Goal: Use online tool/utility: Utilize a website feature to perform a specific function

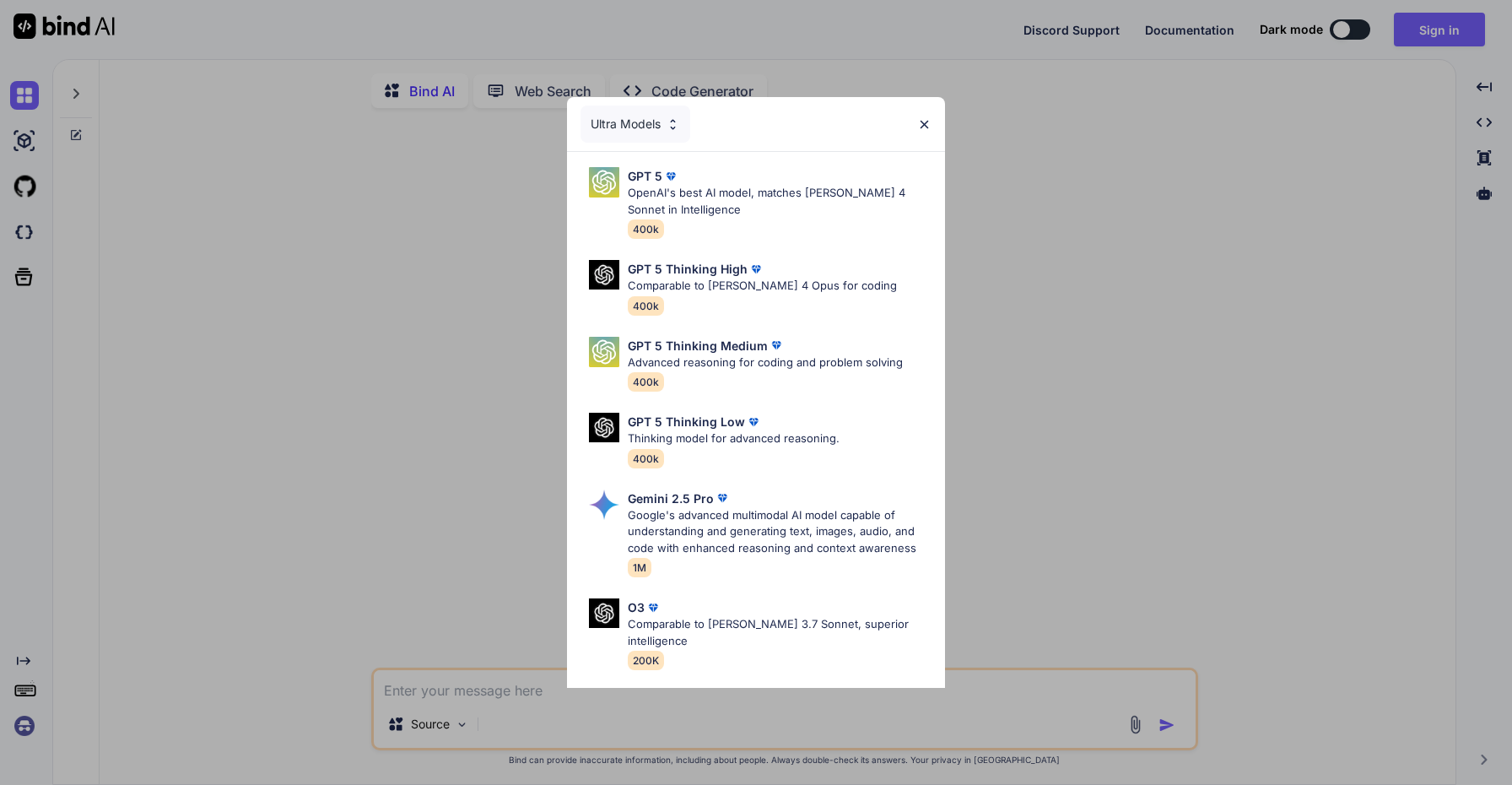
click at [922, 121] on img at bounding box center [924, 124] width 15 height 15
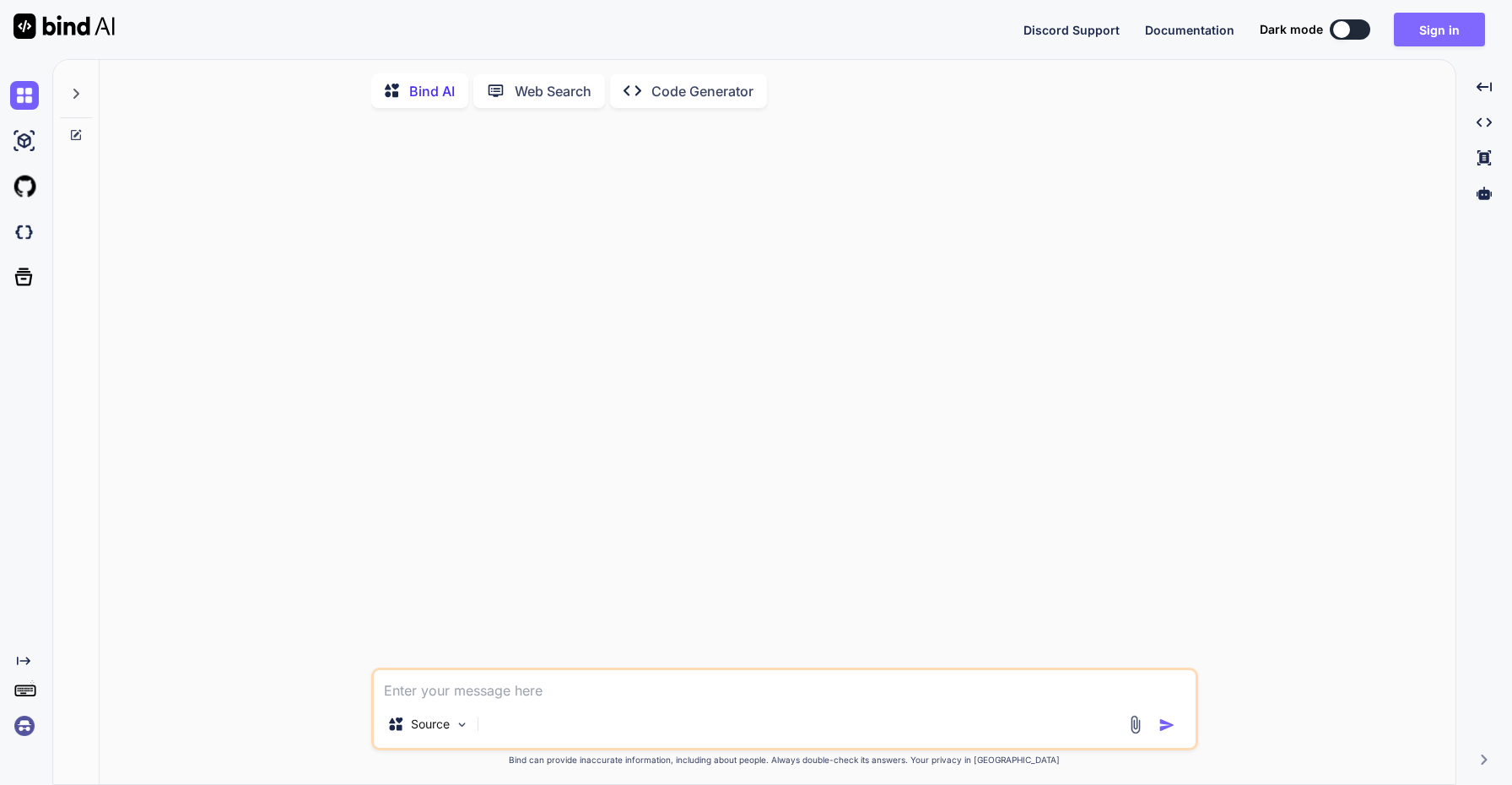
click at [1420, 38] on button "Sign in" at bounding box center [1438, 29] width 91 height 33
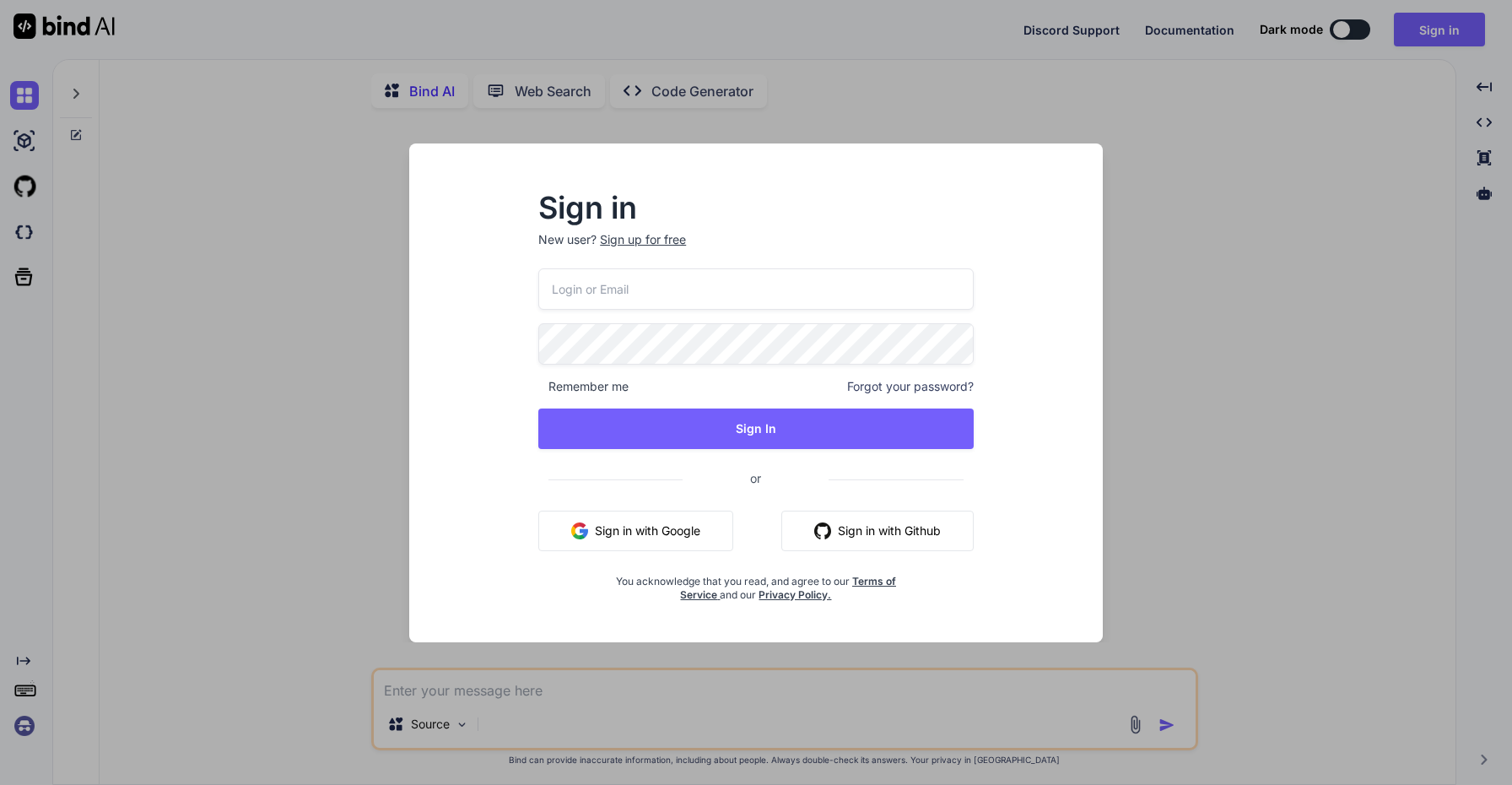
type input "[EMAIL_ADDRESS][DOMAIN_NAME]"
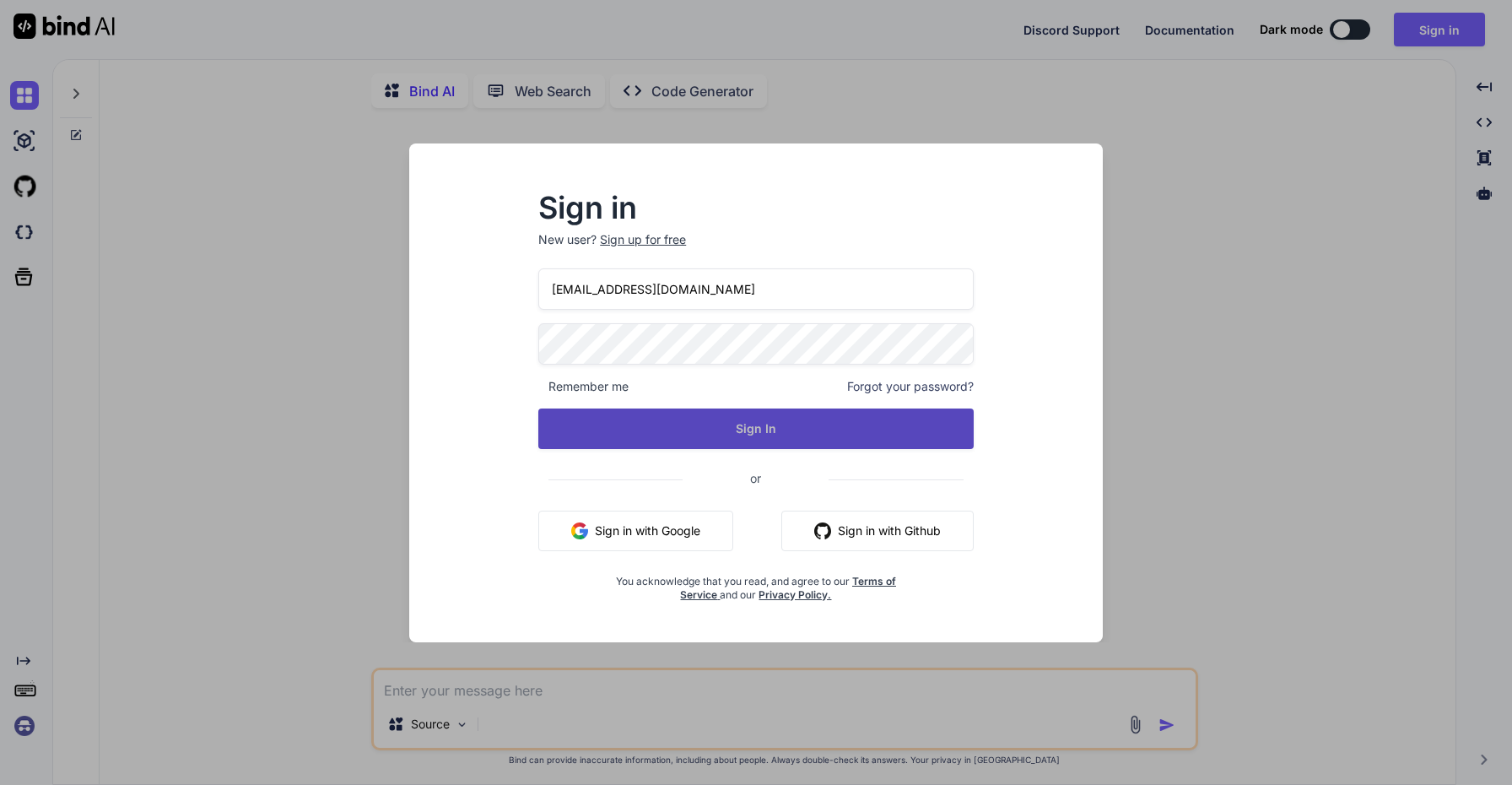
click at [759, 425] on button "Sign In" at bounding box center [756, 428] width 435 height 40
click at [767, 425] on button "Sign In" at bounding box center [756, 428] width 435 height 40
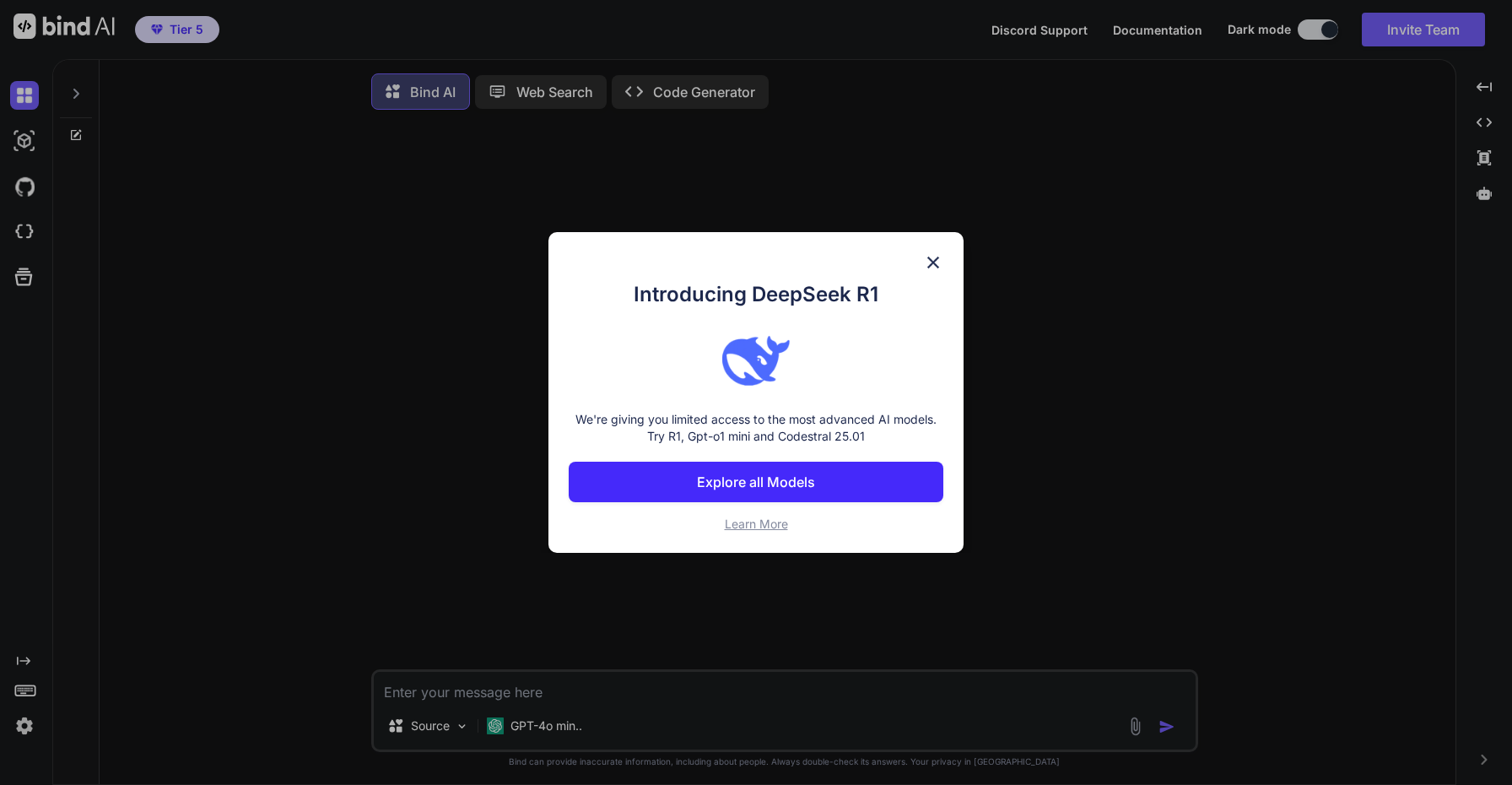
click at [935, 265] on img at bounding box center [933, 263] width 21 height 21
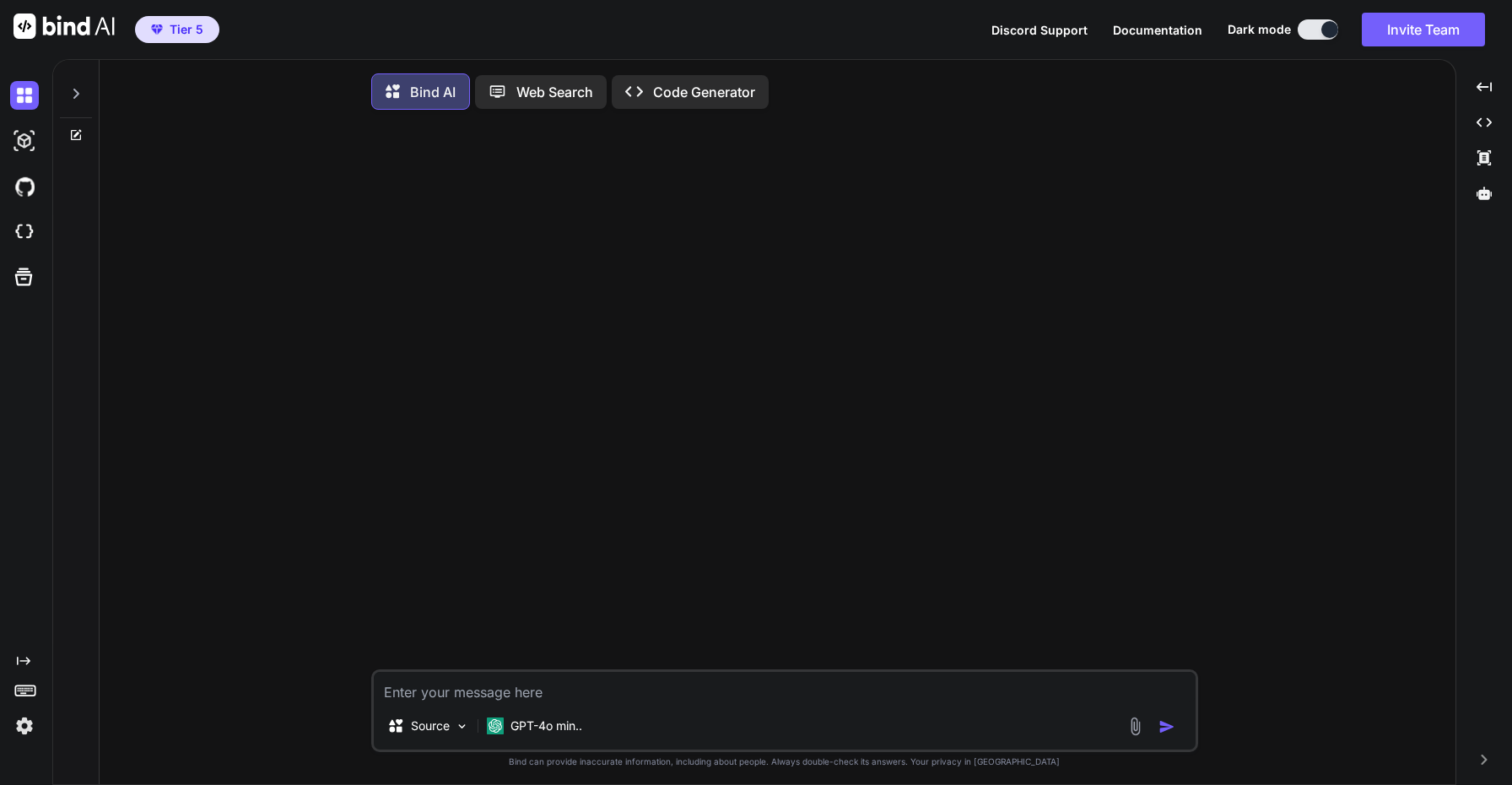
click at [29, 724] on img at bounding box center [25, 726] width 29 height 29
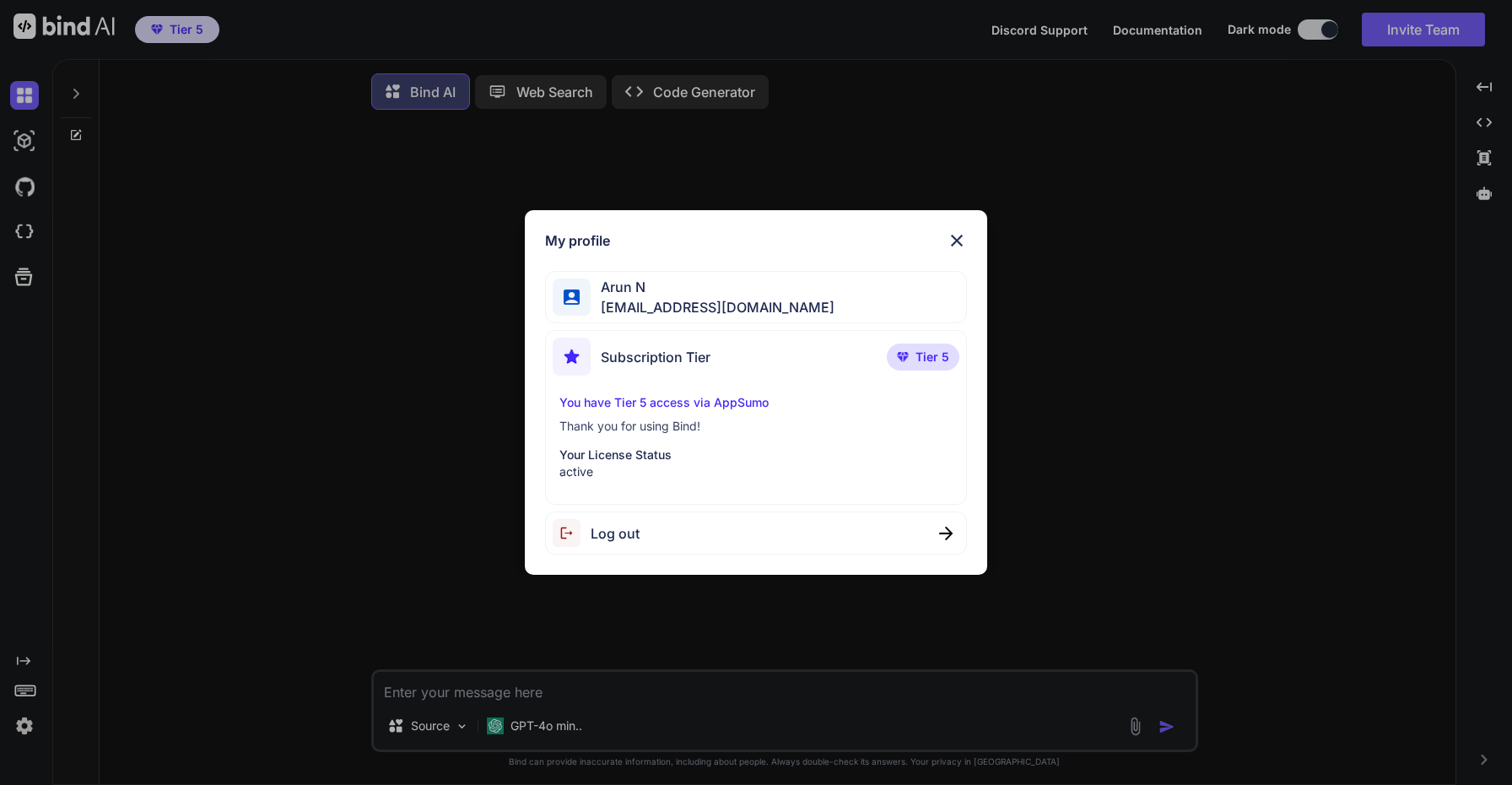
click at [731, 448] on p "Your License Status" at bounding box center [756, 455] width 393 height 17
click at [622, 454] on p "Your License Status" at bounding box center [756, 455] width 393 height 17
click at [641, 457] on p "Your License Status" at bounding box center [756, 455] width 393 height 17
click at [958, 239] on img at bounding box center [956, 240] width 21 height 21
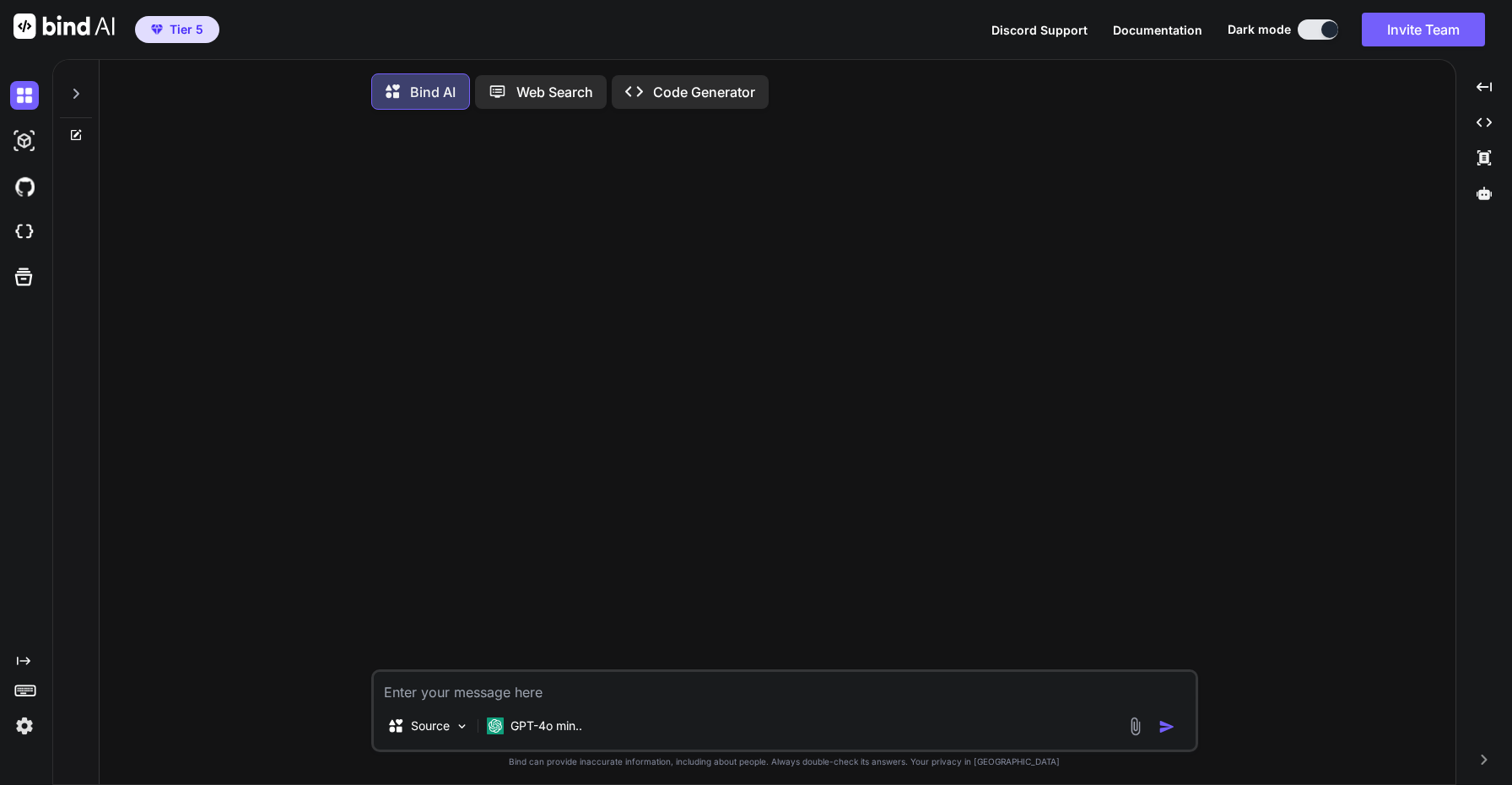
click at [25, 664] on icon "Created with Pixso." at bounding box center [24, 661] width 14 height 14
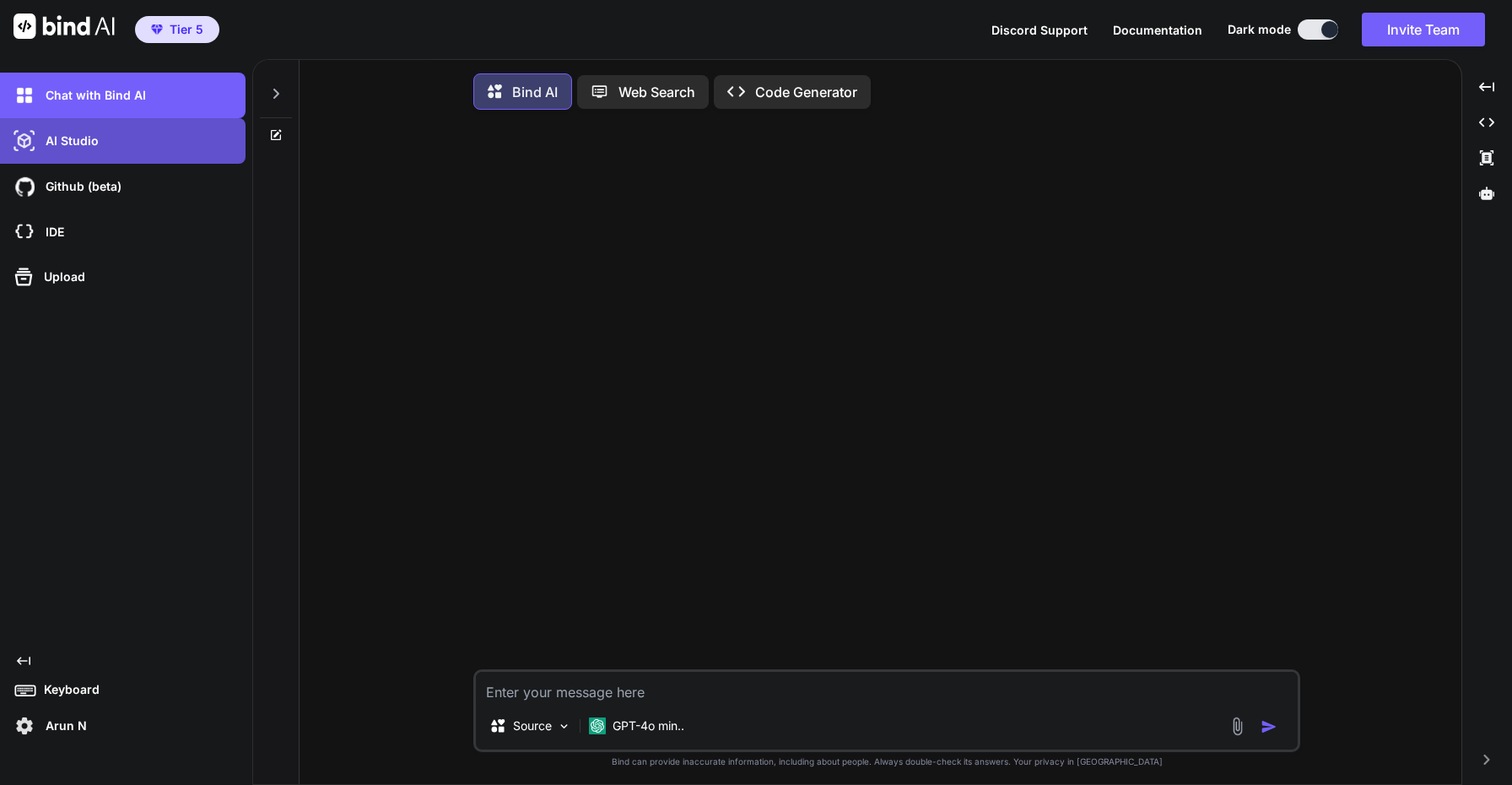
click at [78, 154] on div "AI Studio" at bounding box center [127, 141] width 235 height 29
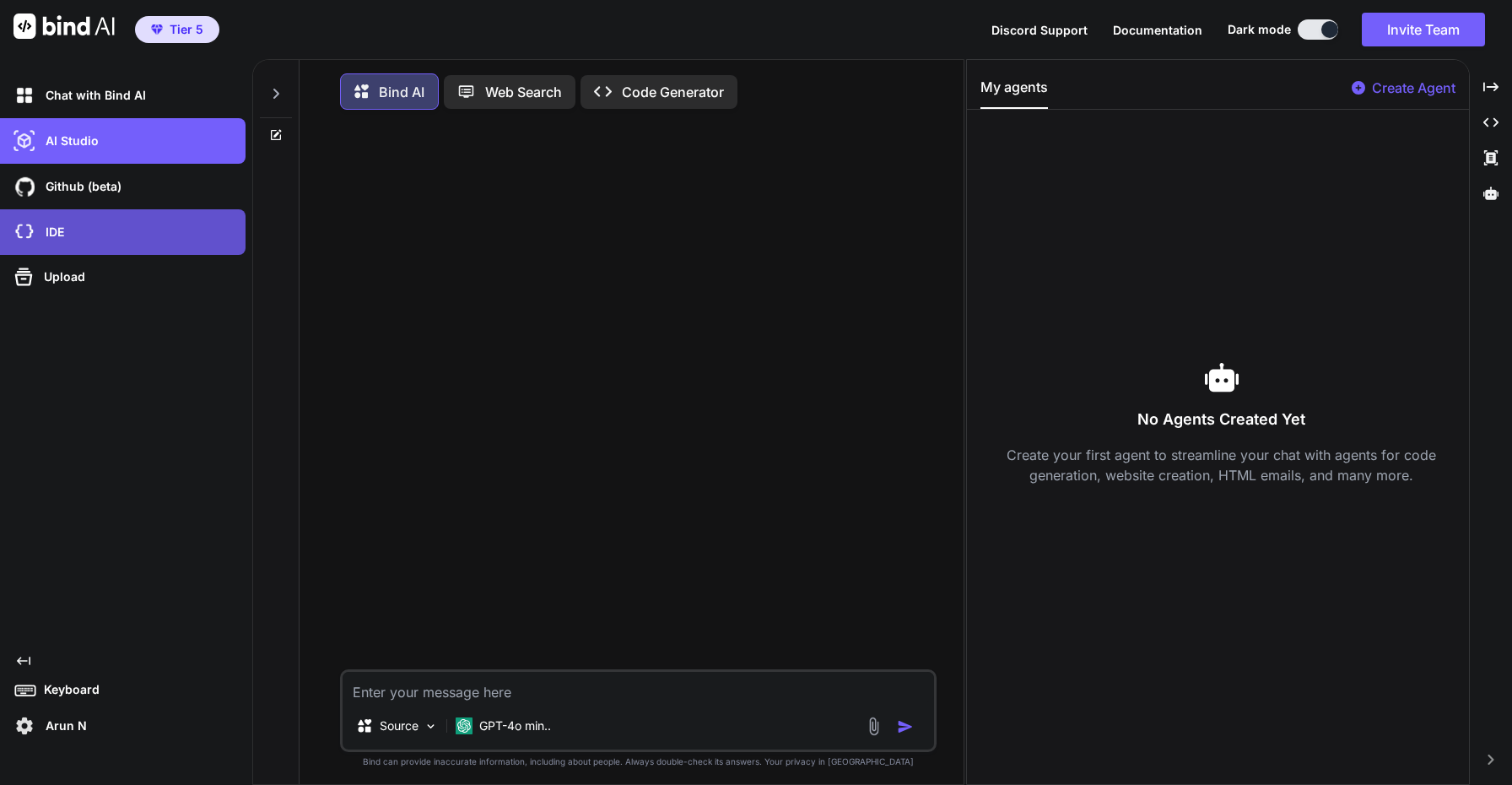
click at [90, 229] on div "IDE" at bounding box center [127, 233] width 235 height 29
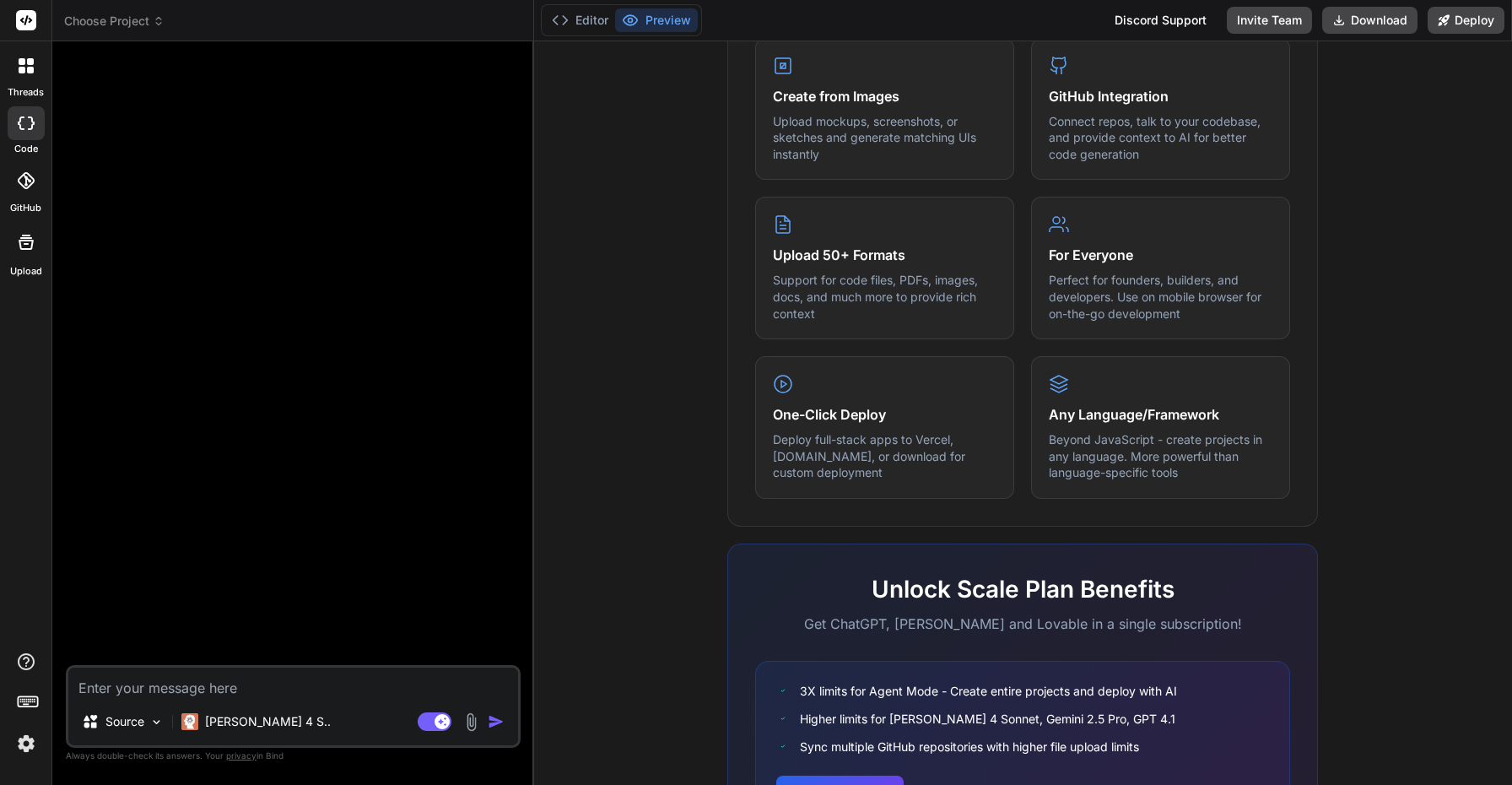
scroll to position [823, 0]
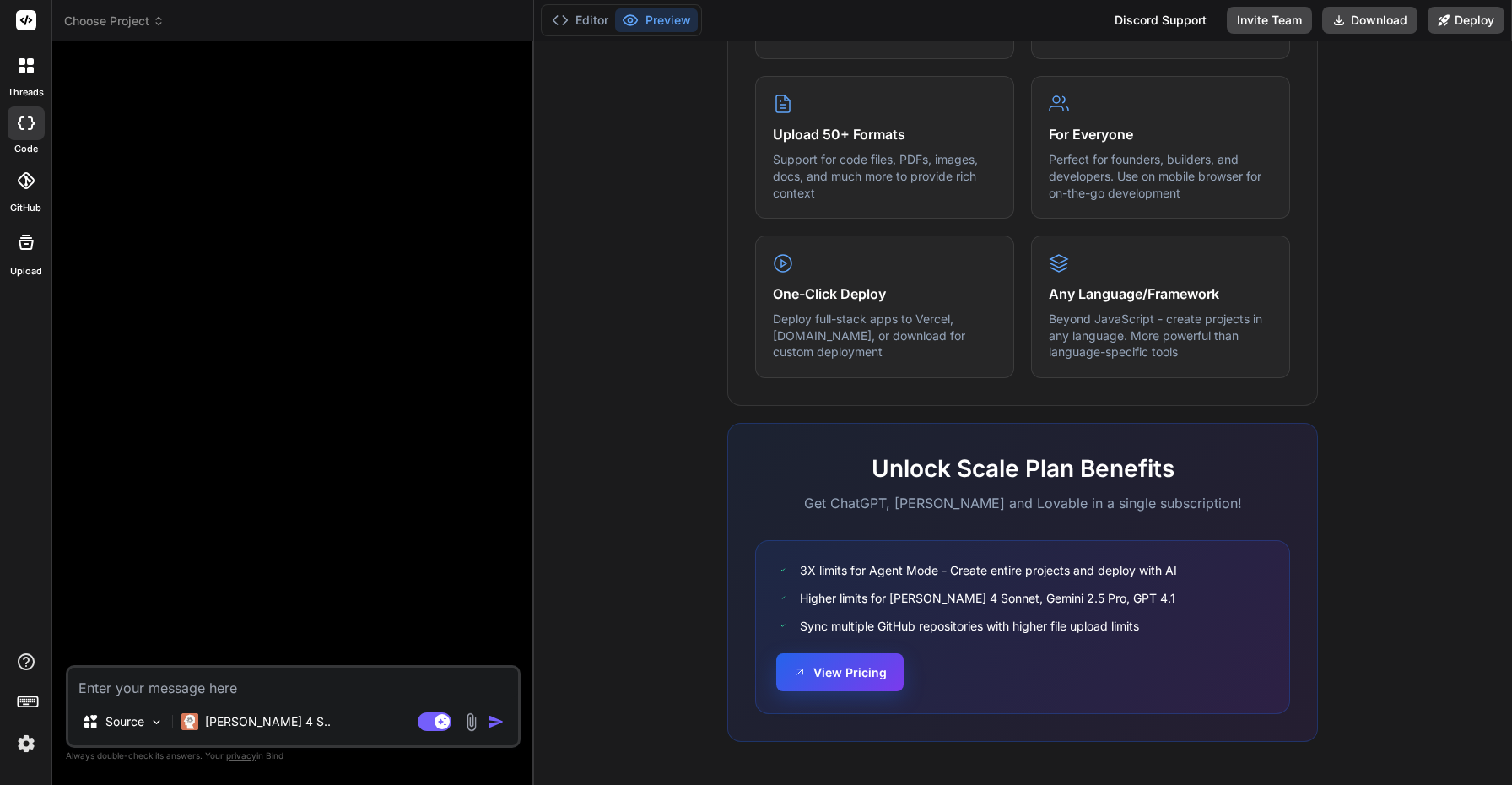
click at [827, 673] on button "View Pricing" at bounding box center [839, 672] width 127 height 38
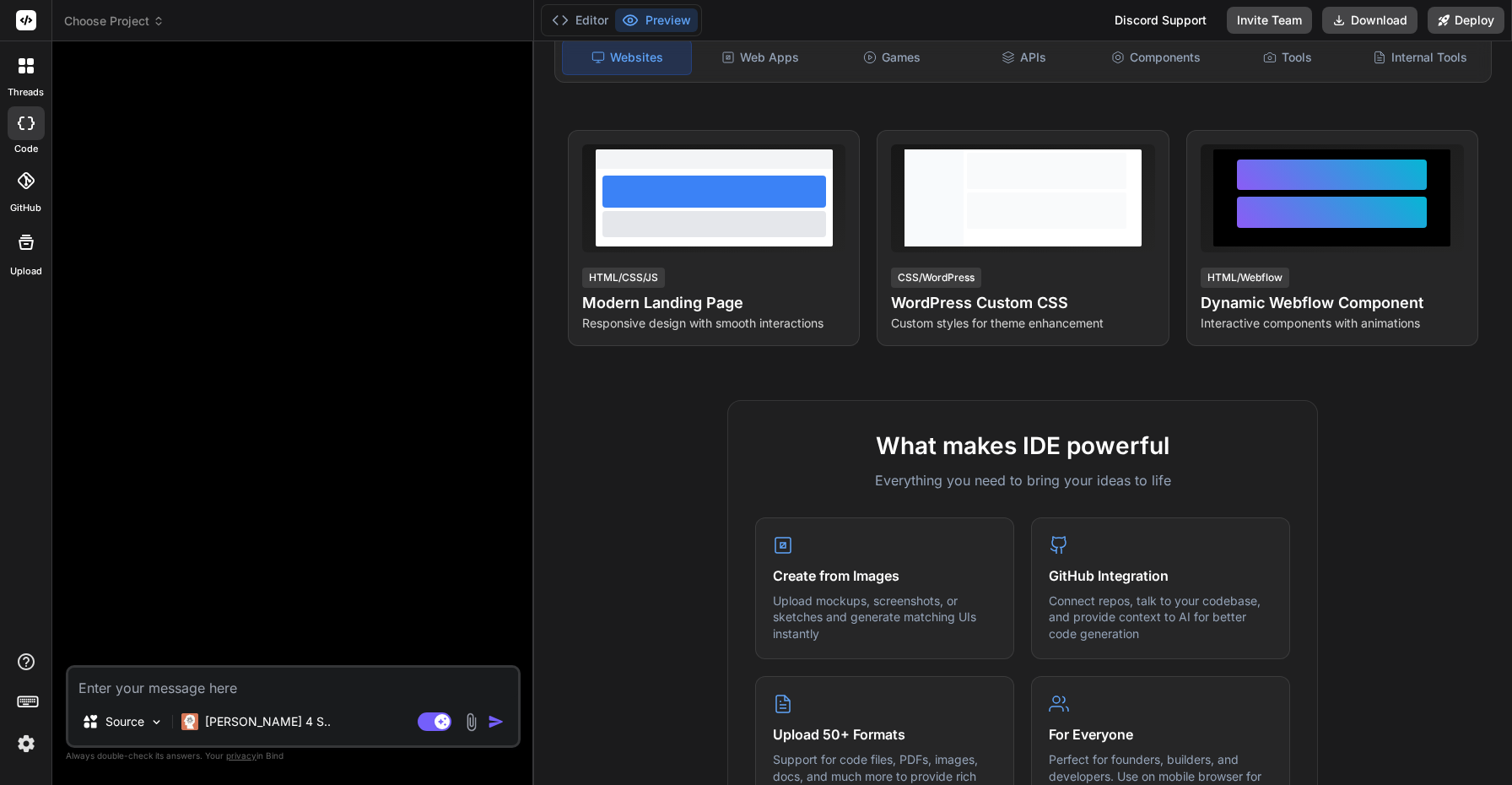
scroll to position [101, 0]
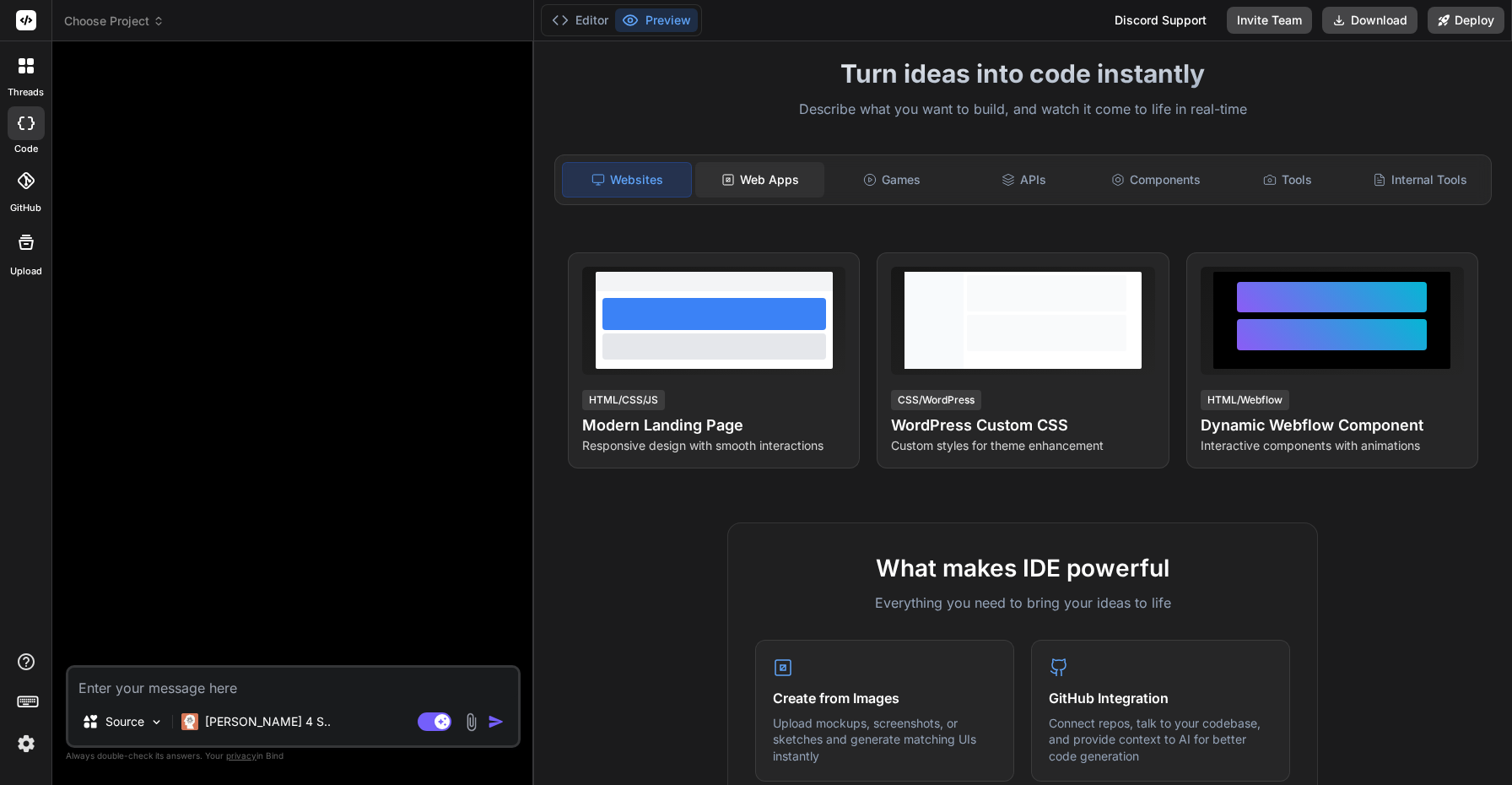
click at [768, 171] on div "Web Apps" at bounding box center [759, 179] width 128 height 35
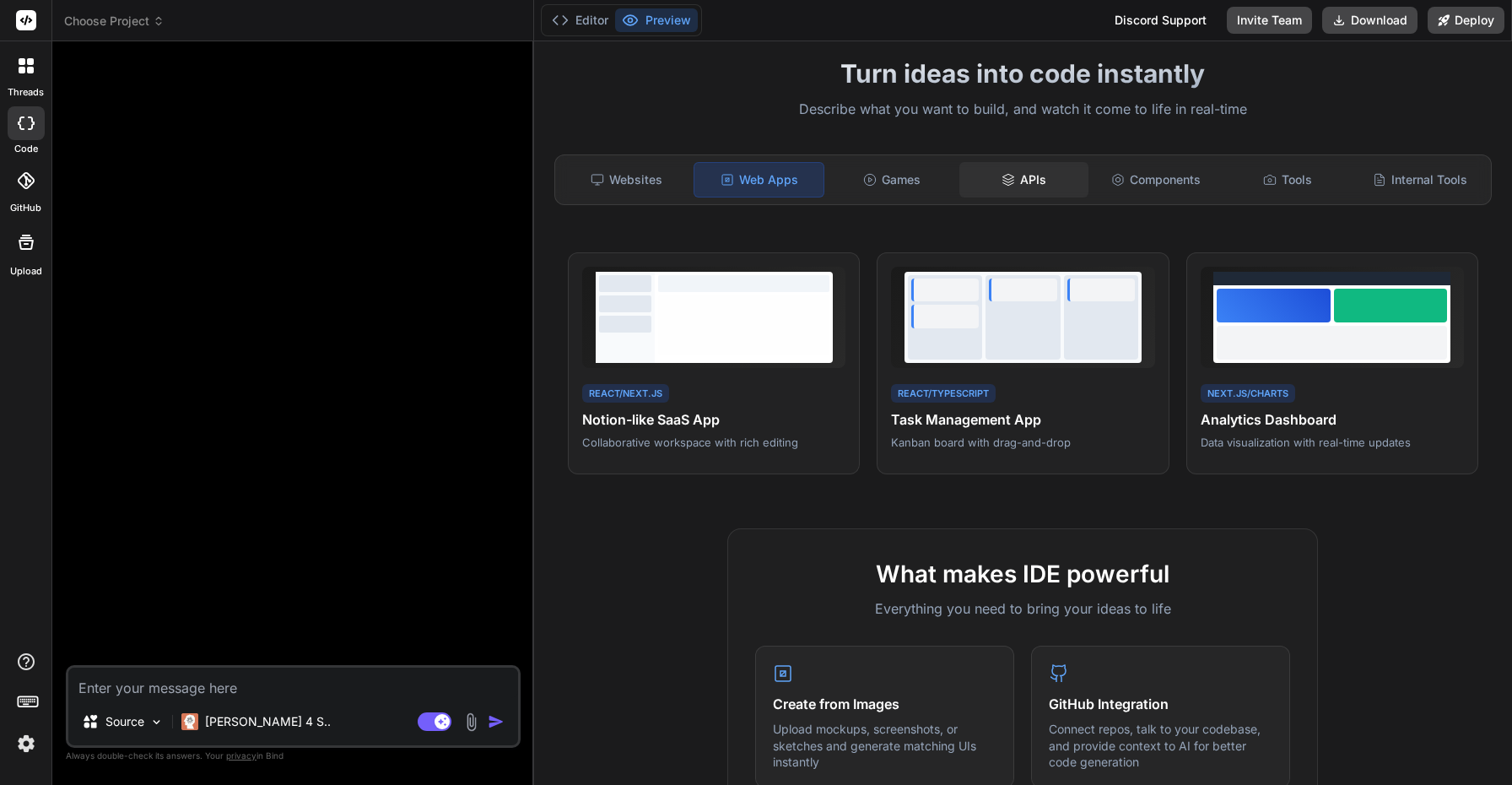
click at [1033, 175] on div "APIs" at bounding box center [1023, 179] width 128 height 35
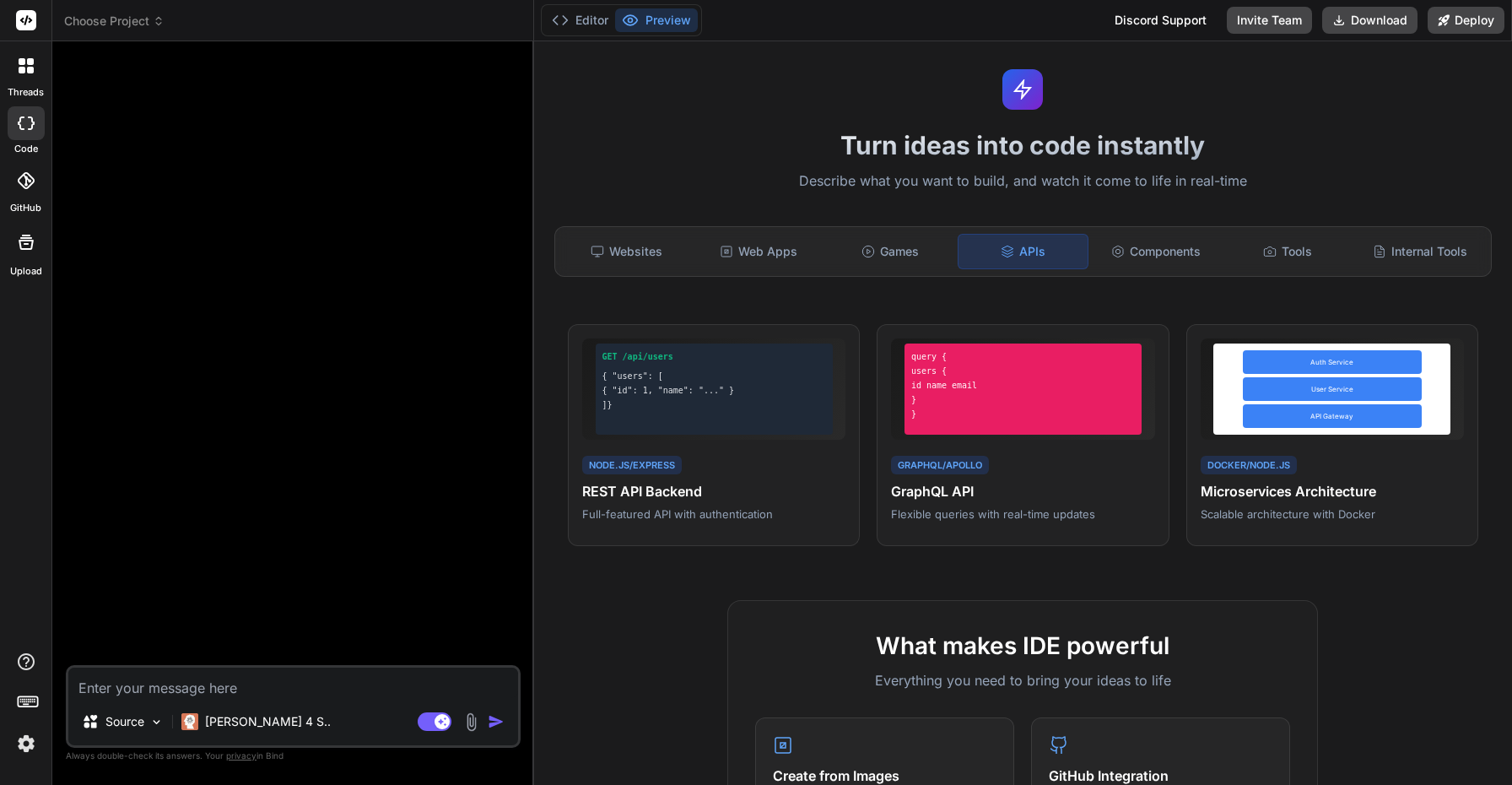
scroll to position [0, 0]
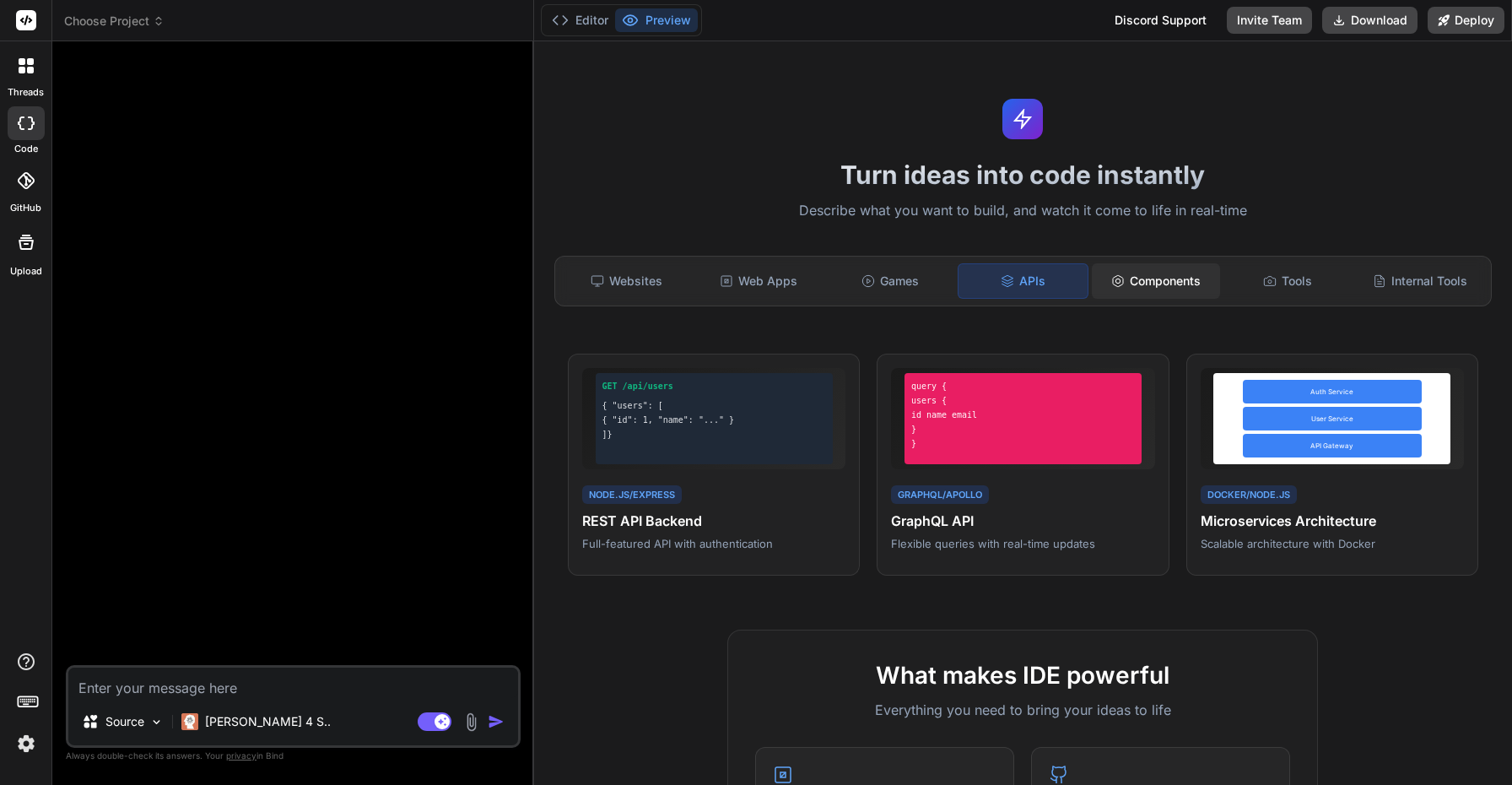
click at [1170, 280] on div "Components" at bounding box center [1156, 280] width 128 height 35
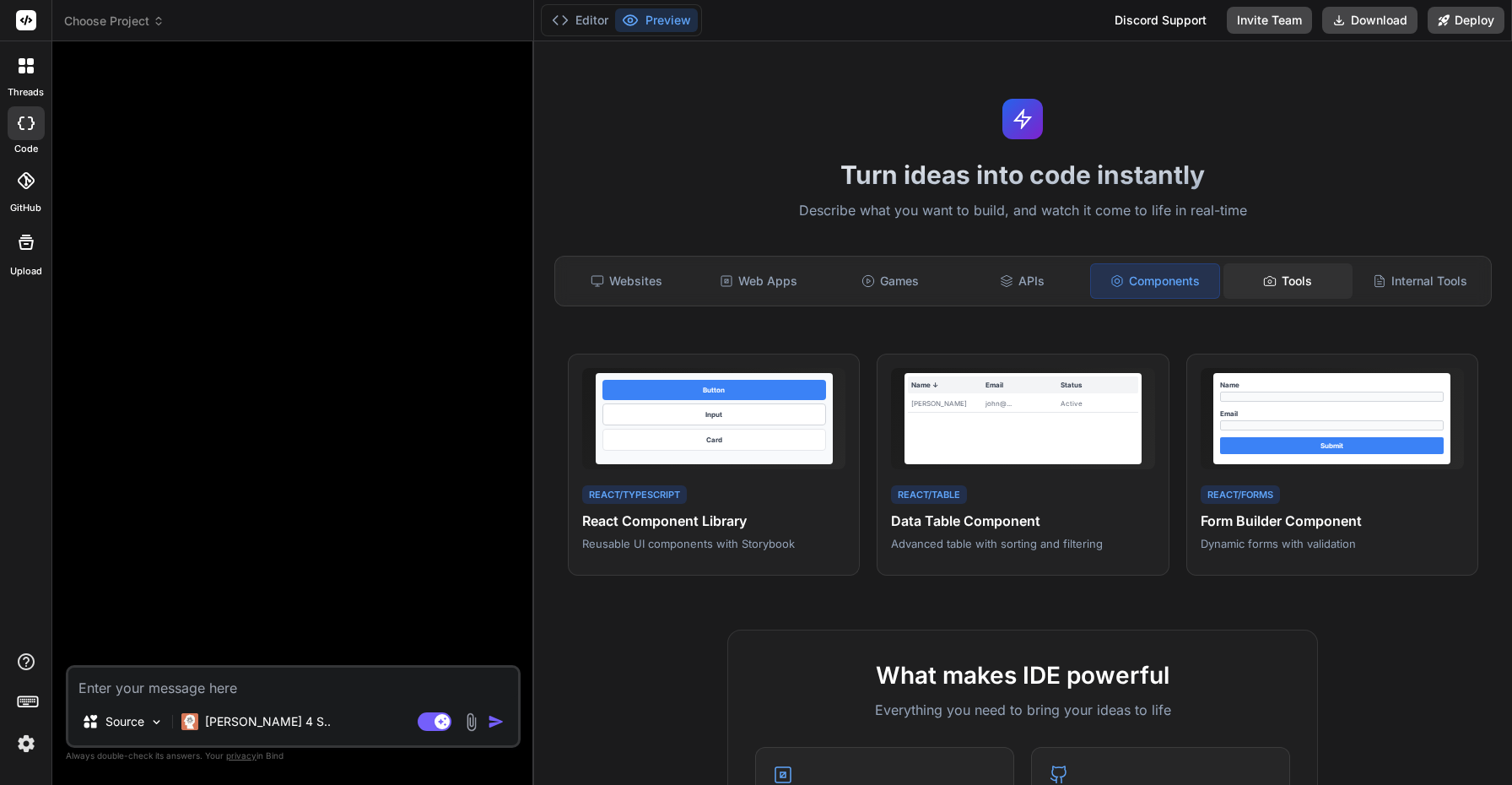
click at [1268, 277] on icon at bounding box center [1269, 281] width 14 height 14
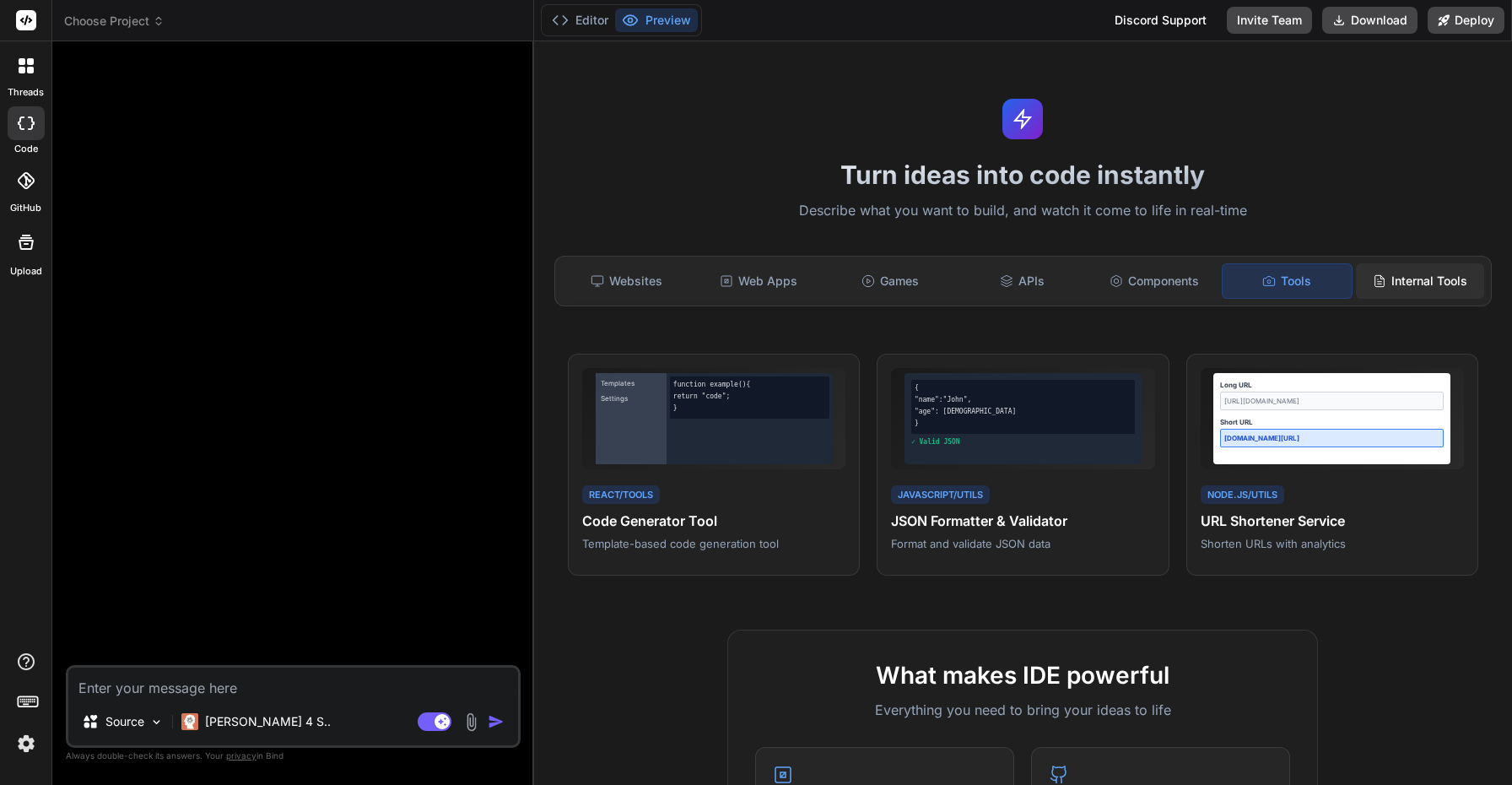
click at [1401, 280] on div "Internal Tools" at bounding box center [1420, 280] width 128 height 35
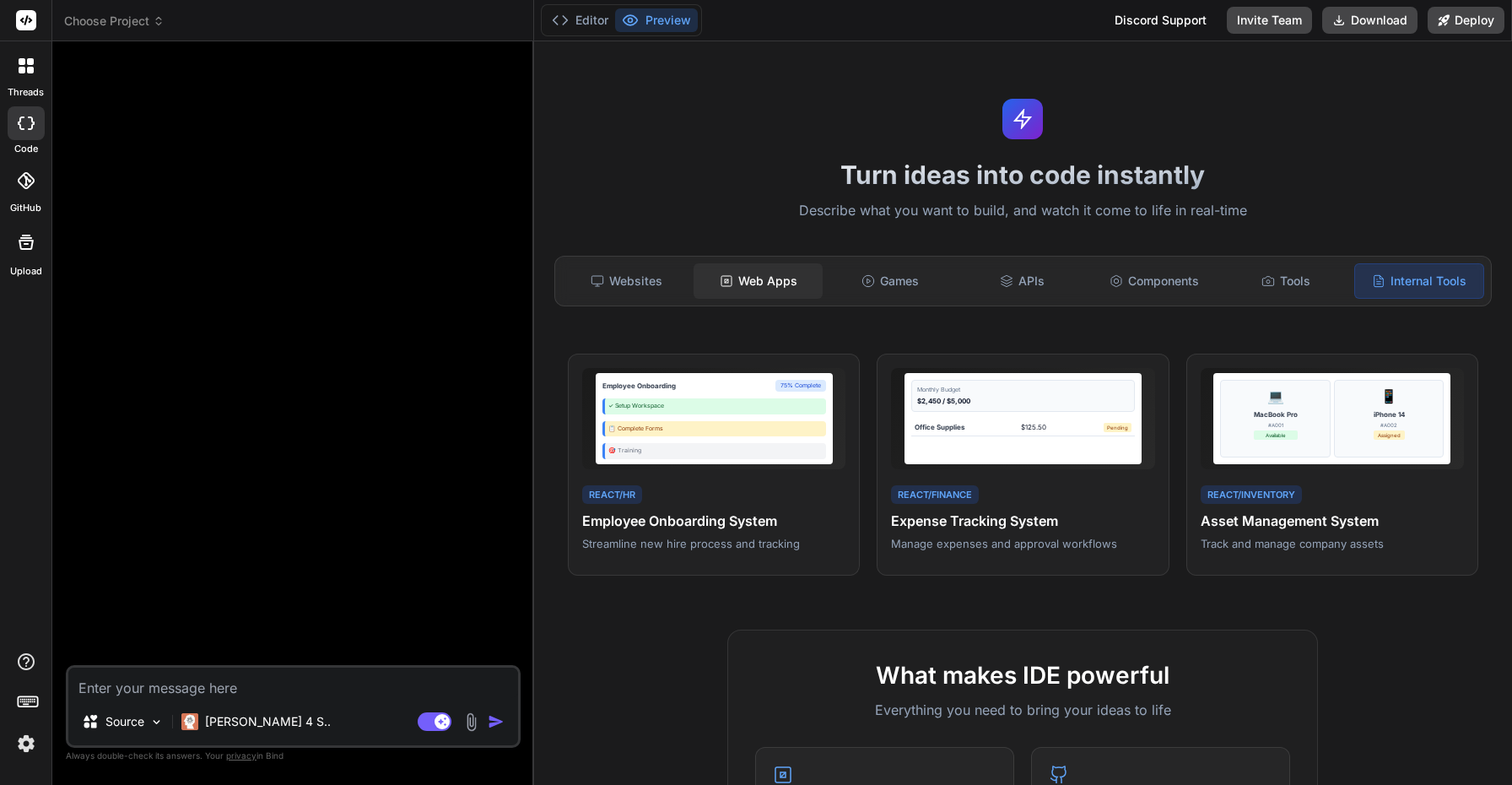
click at [754, 281] on div "Web Apps" at bounding box center [757, 280] width 128 height 35
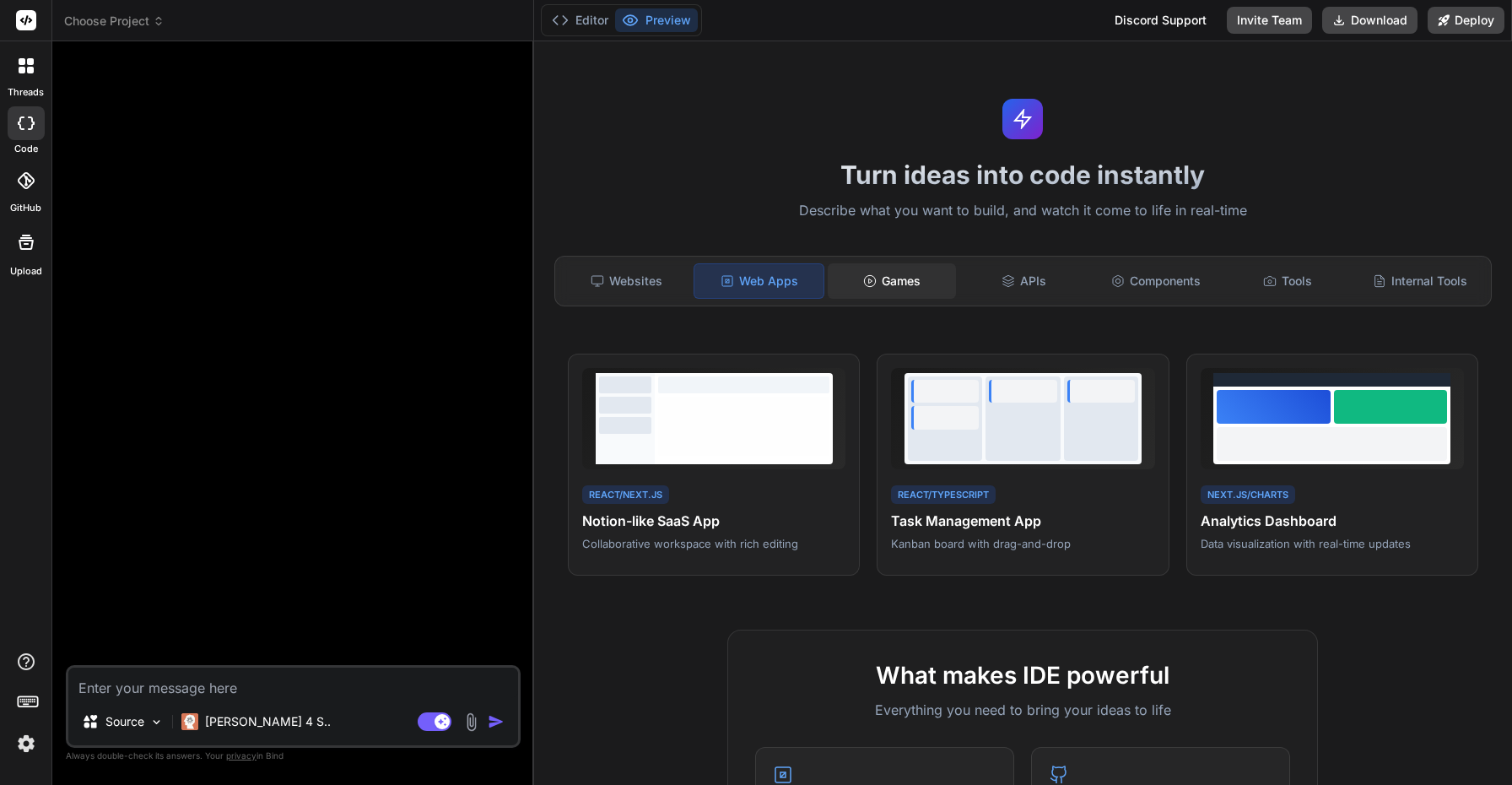
click at [899, 286] on div "Games" at bounding box center [891, 280] width 128 height 35
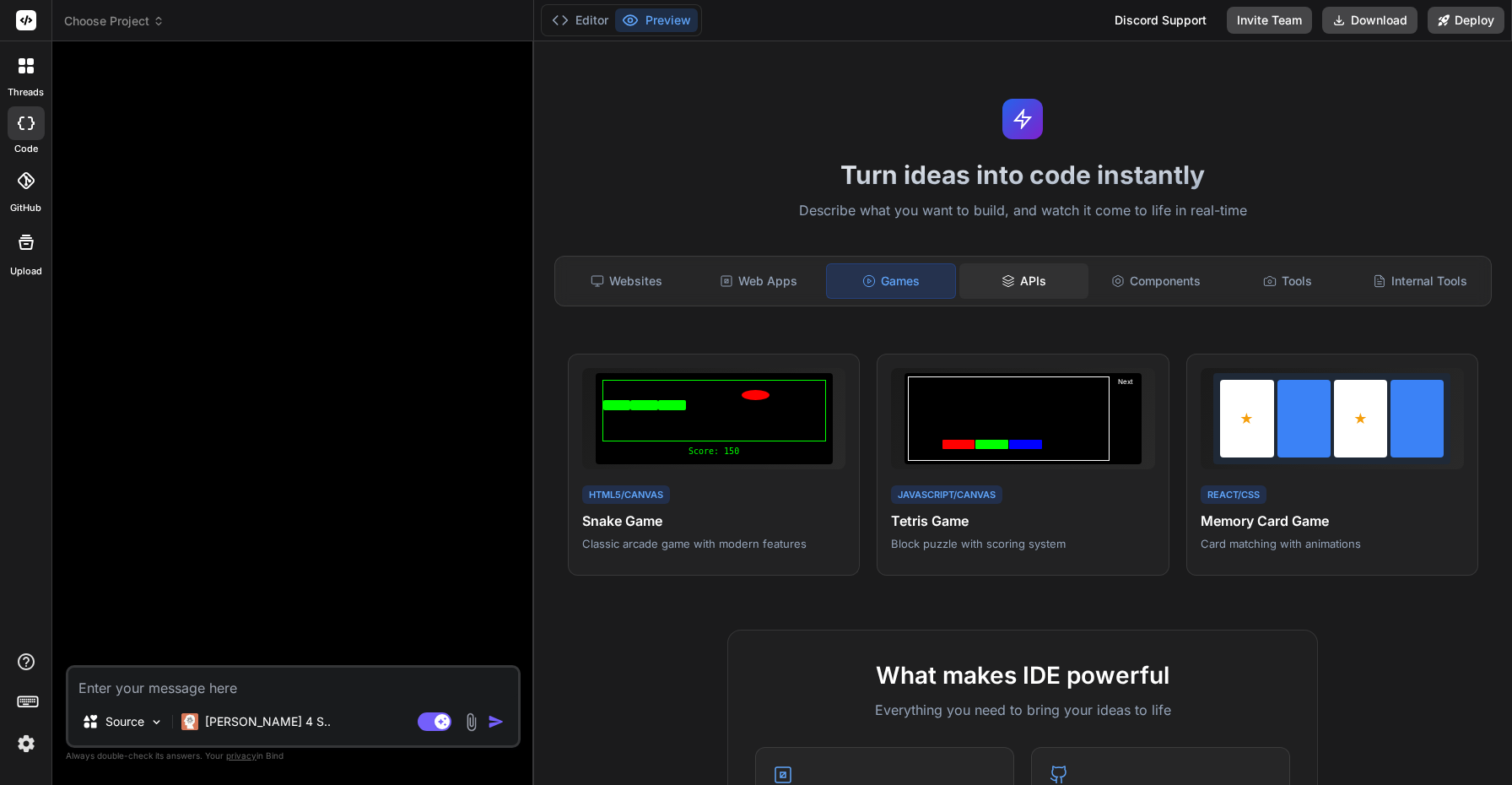
click at [1033, 274] on div "APIs" at bounding box center [1023, 280] width 128 height 35
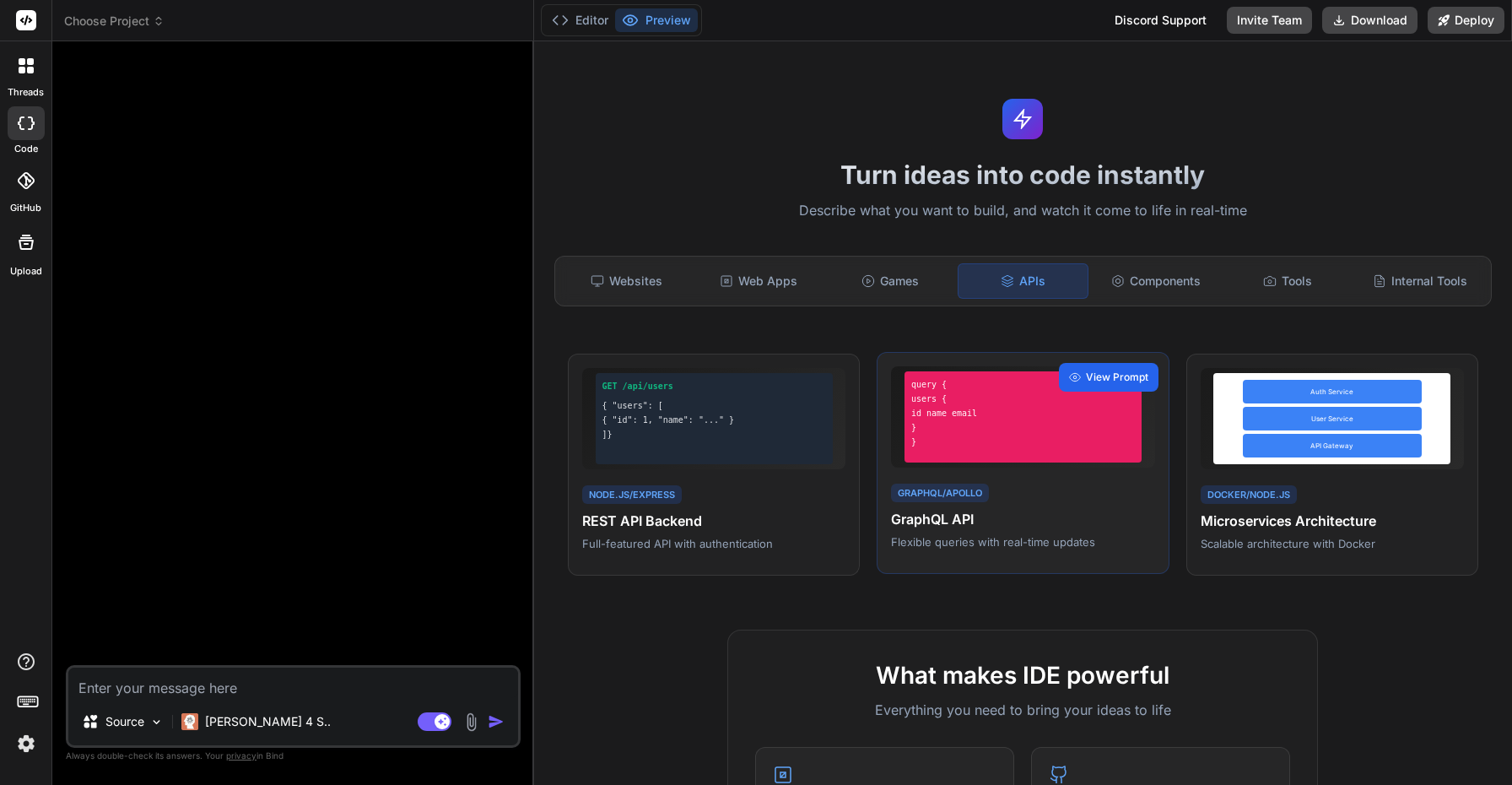
click at [1121, 377] on span "View Prompt" at bounding box center [1116, 377] width 62 height 15
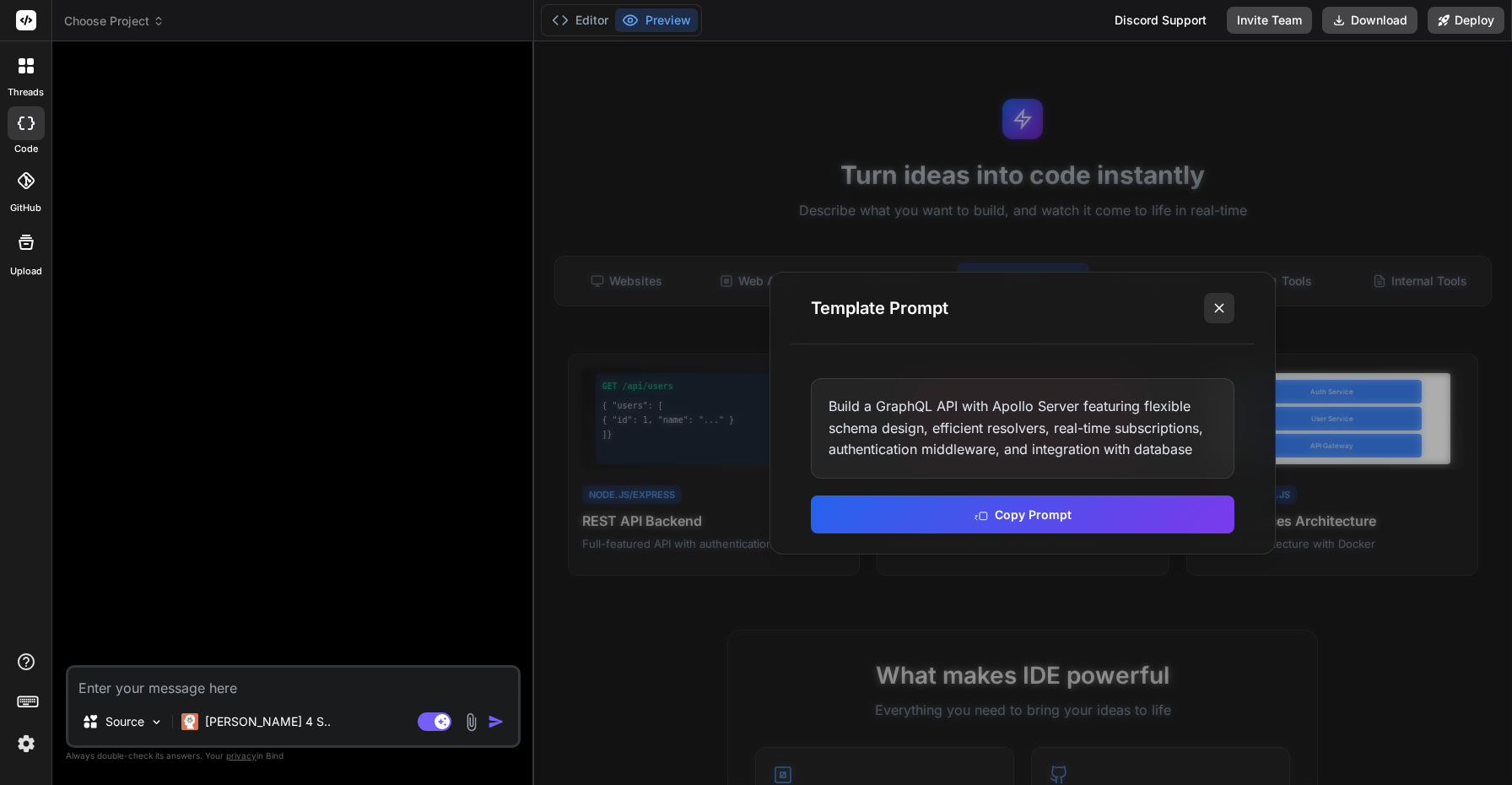
click at [1224, 302] on icon at bounding box center [1219, 308] width 17 height 17
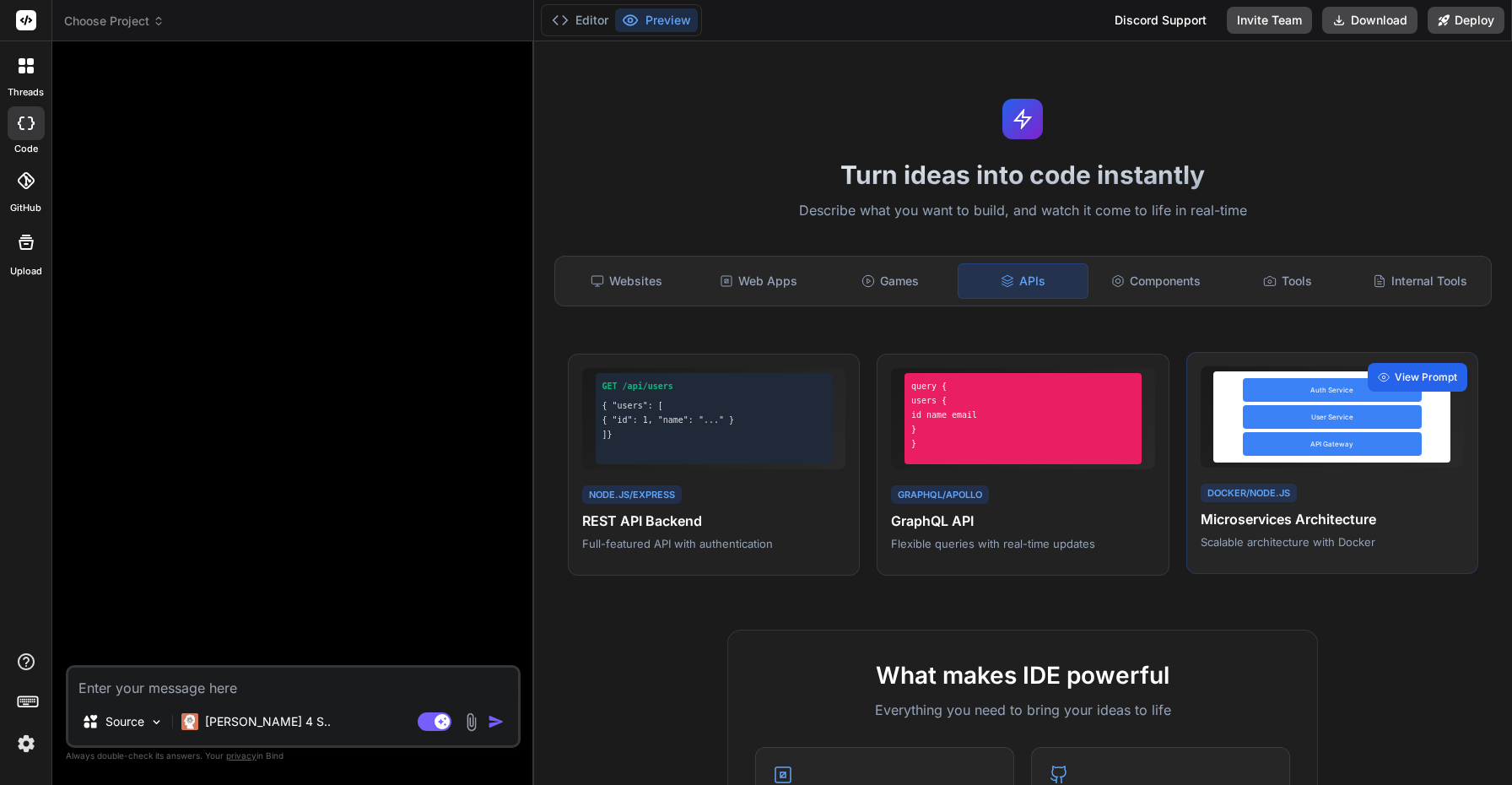
click at [1415, 377] on span "View Prompt" at bounding box center [1425, 377] width 62 height 15
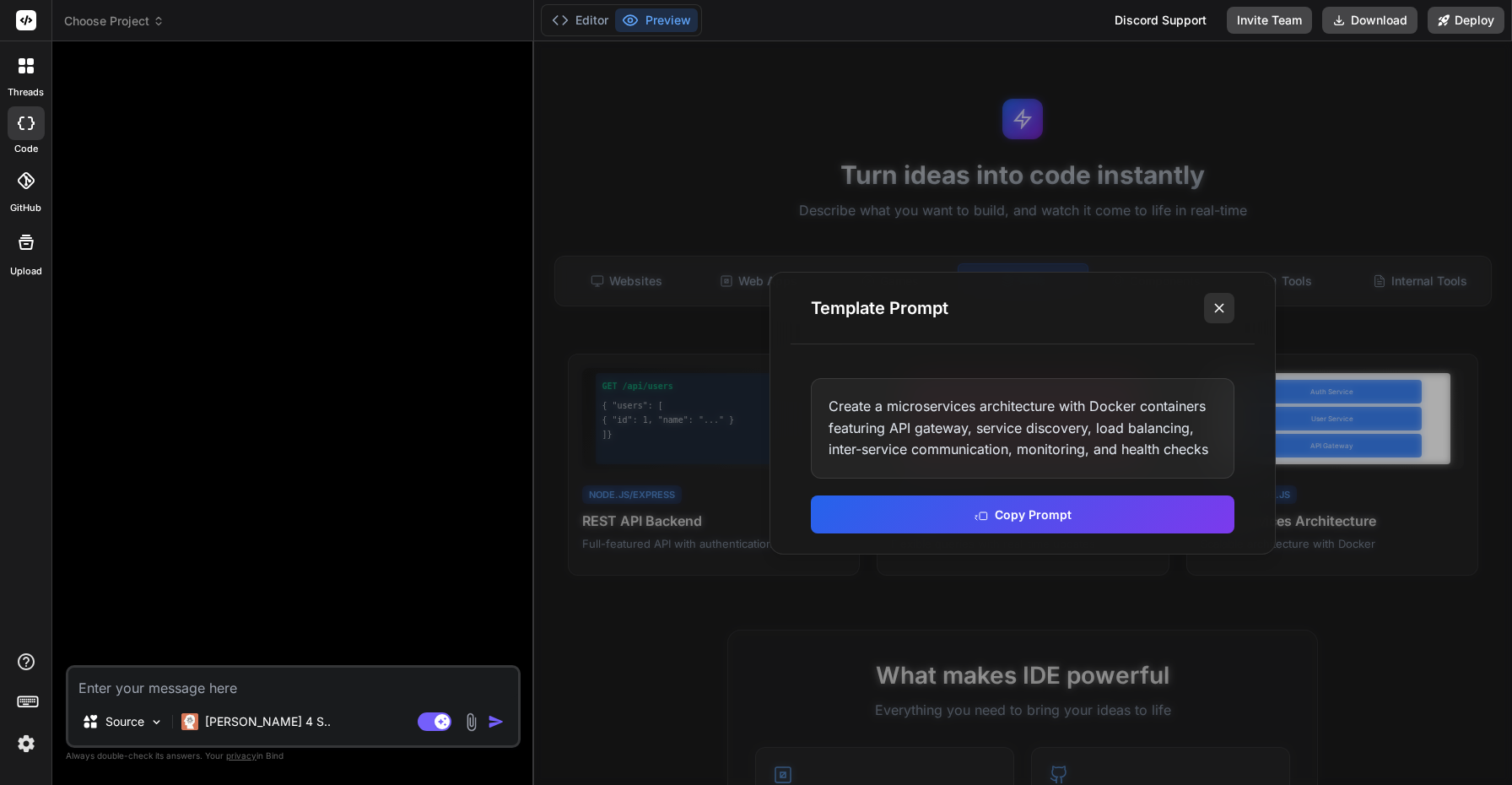
click at [1223, 306] on icon at bounding box center [1219, 308] width 17 height 17
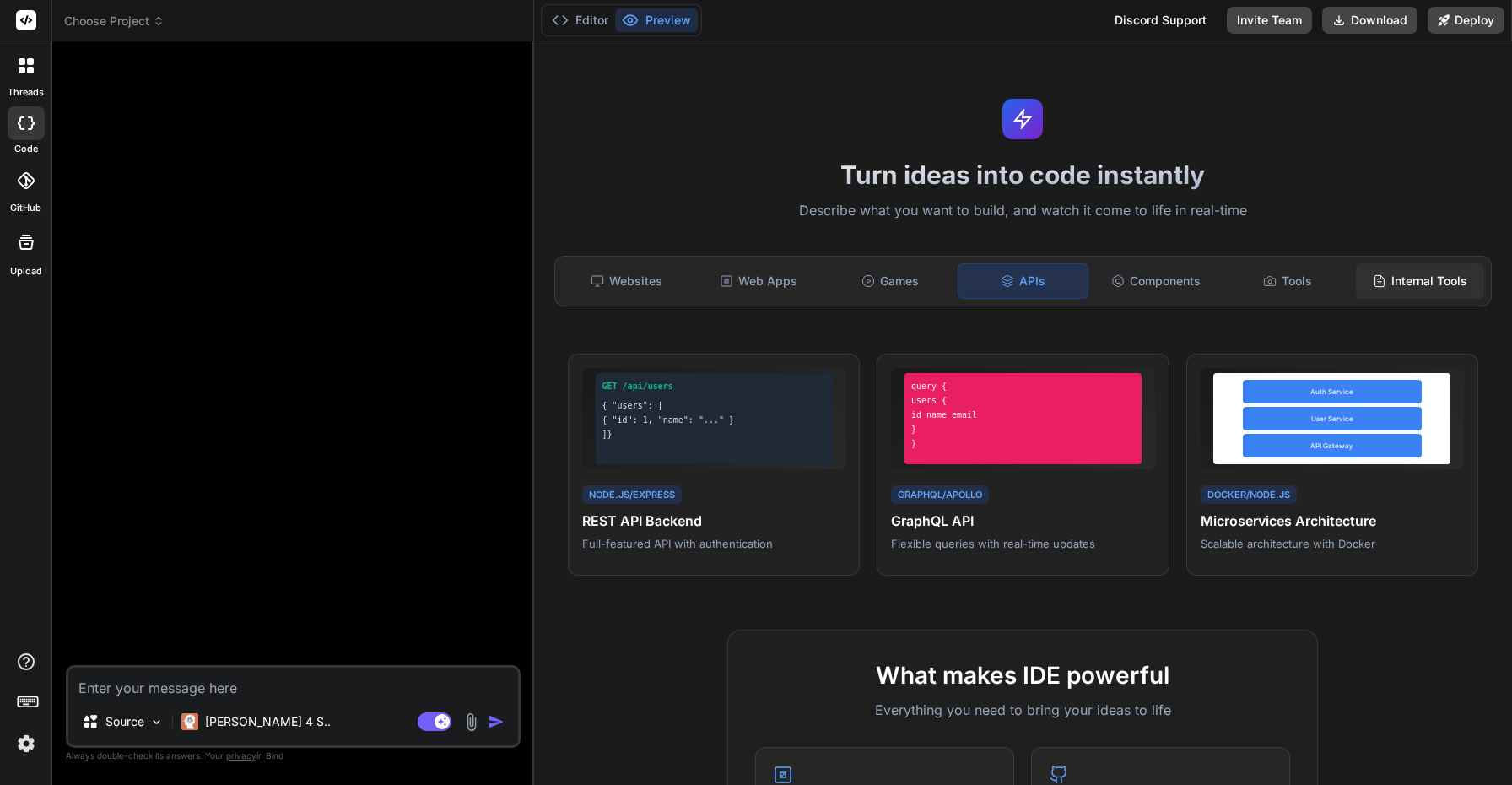
click at [1451, 283] on div "Internal Tools" at bounding box center [1420, 280] width 128 height 35
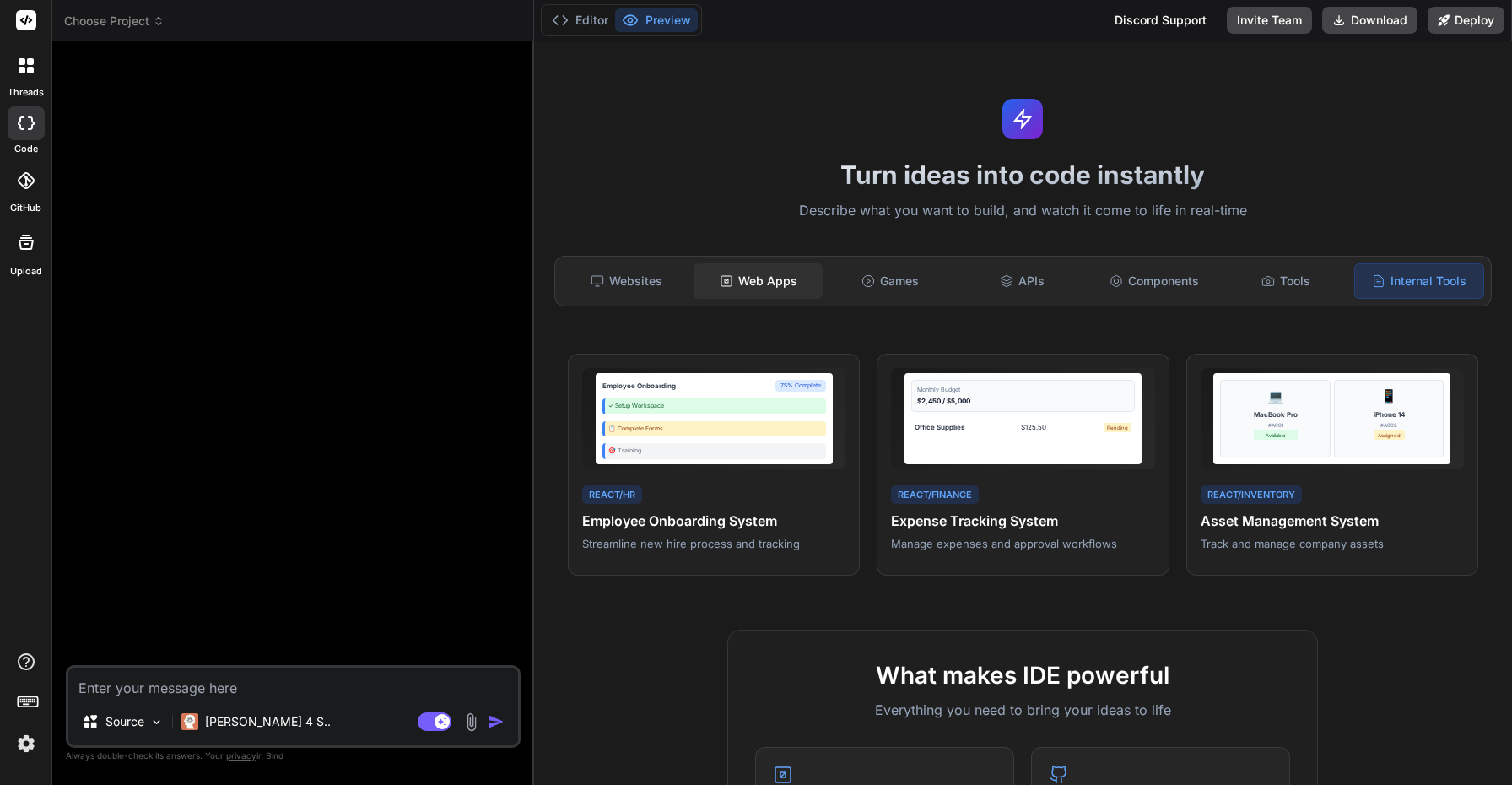
click at [766, 287] on div "Web Apps" at bounding box center [757, 280] width 128 height 35
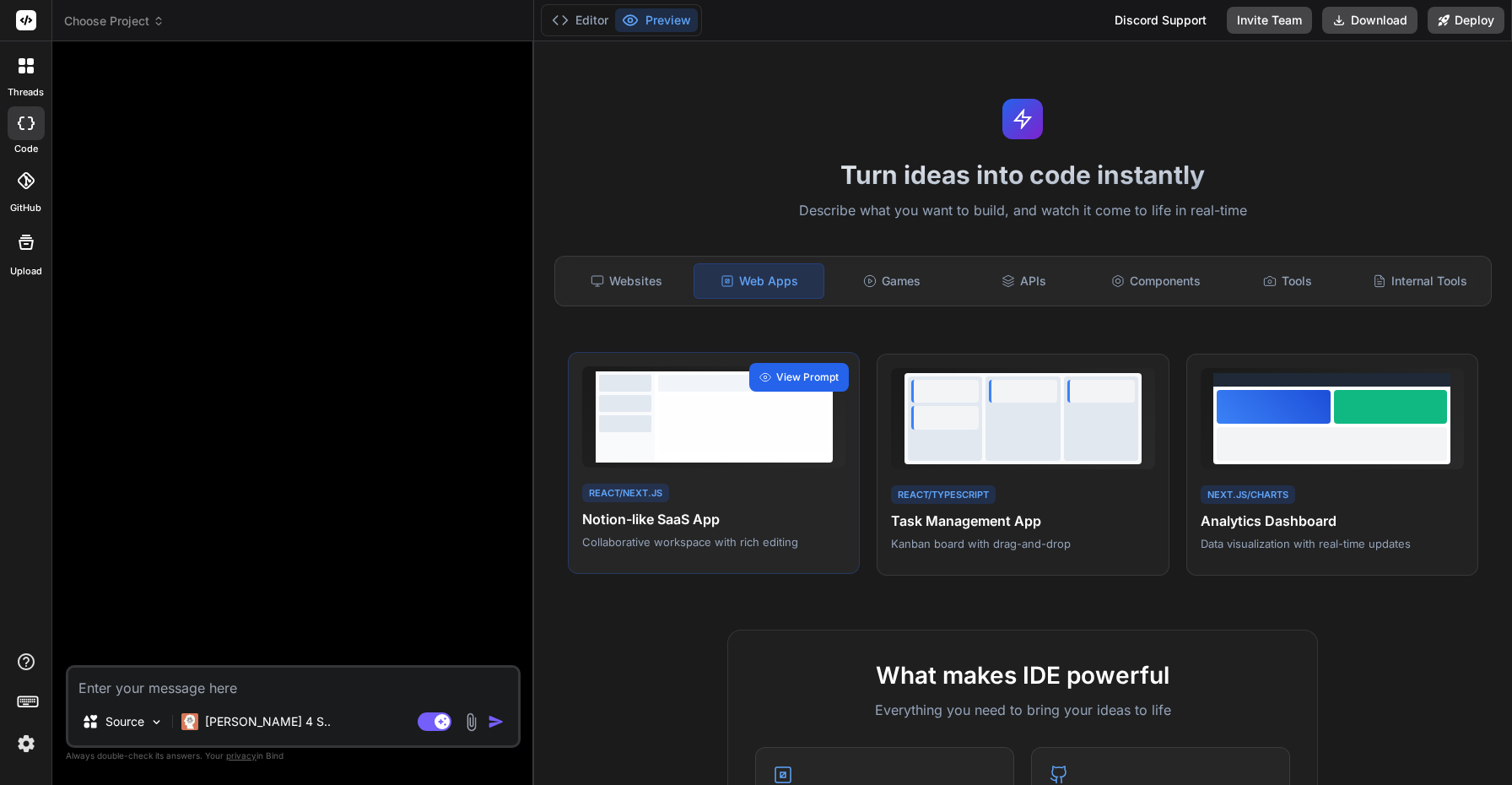
click at [812, 371] on span "View Prompt" at bounding box center [807, 377] width 62 height 15
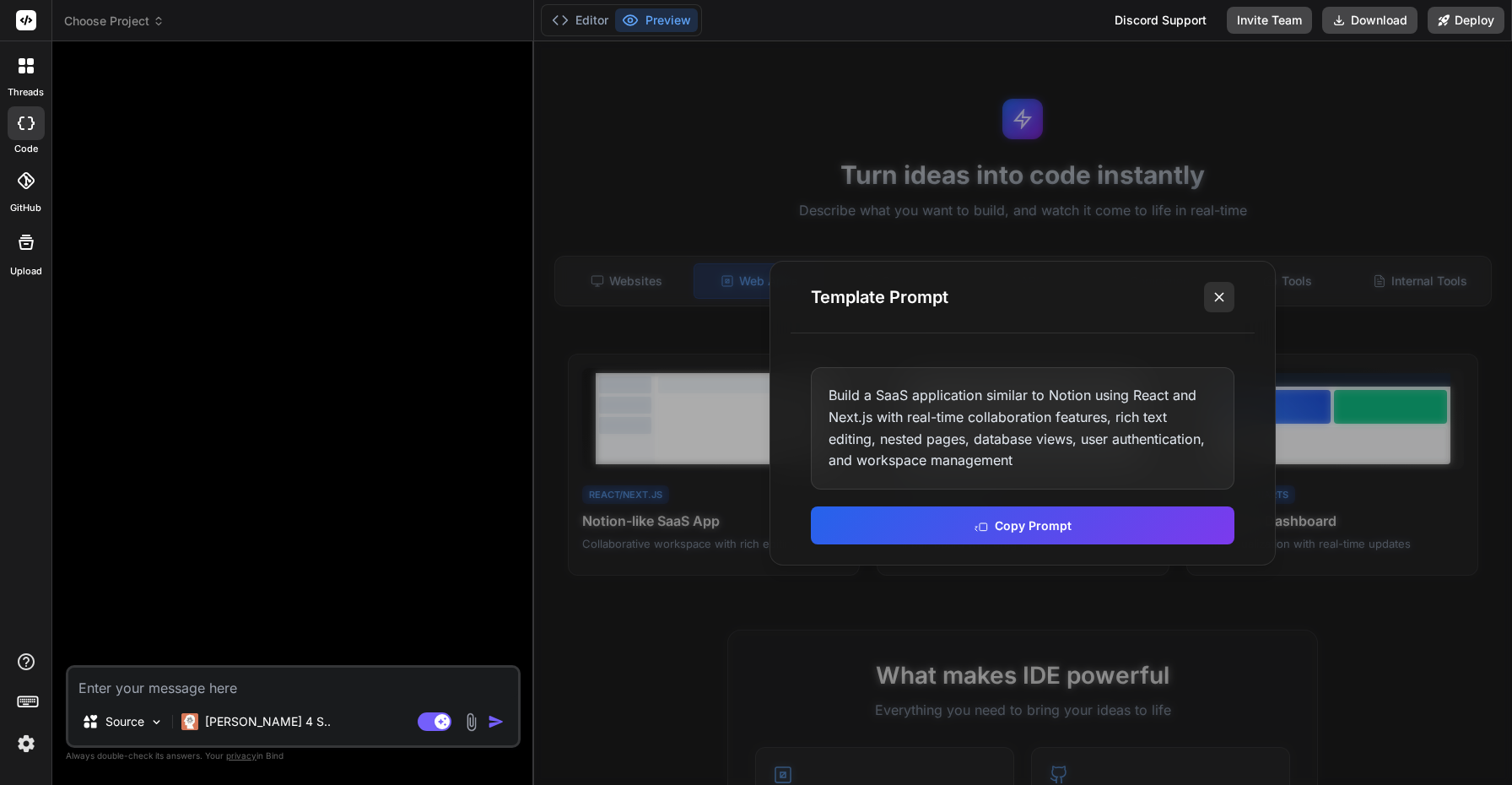
click at [1221, 294] on line at bounding box center [1219, 297] width 9 height 9
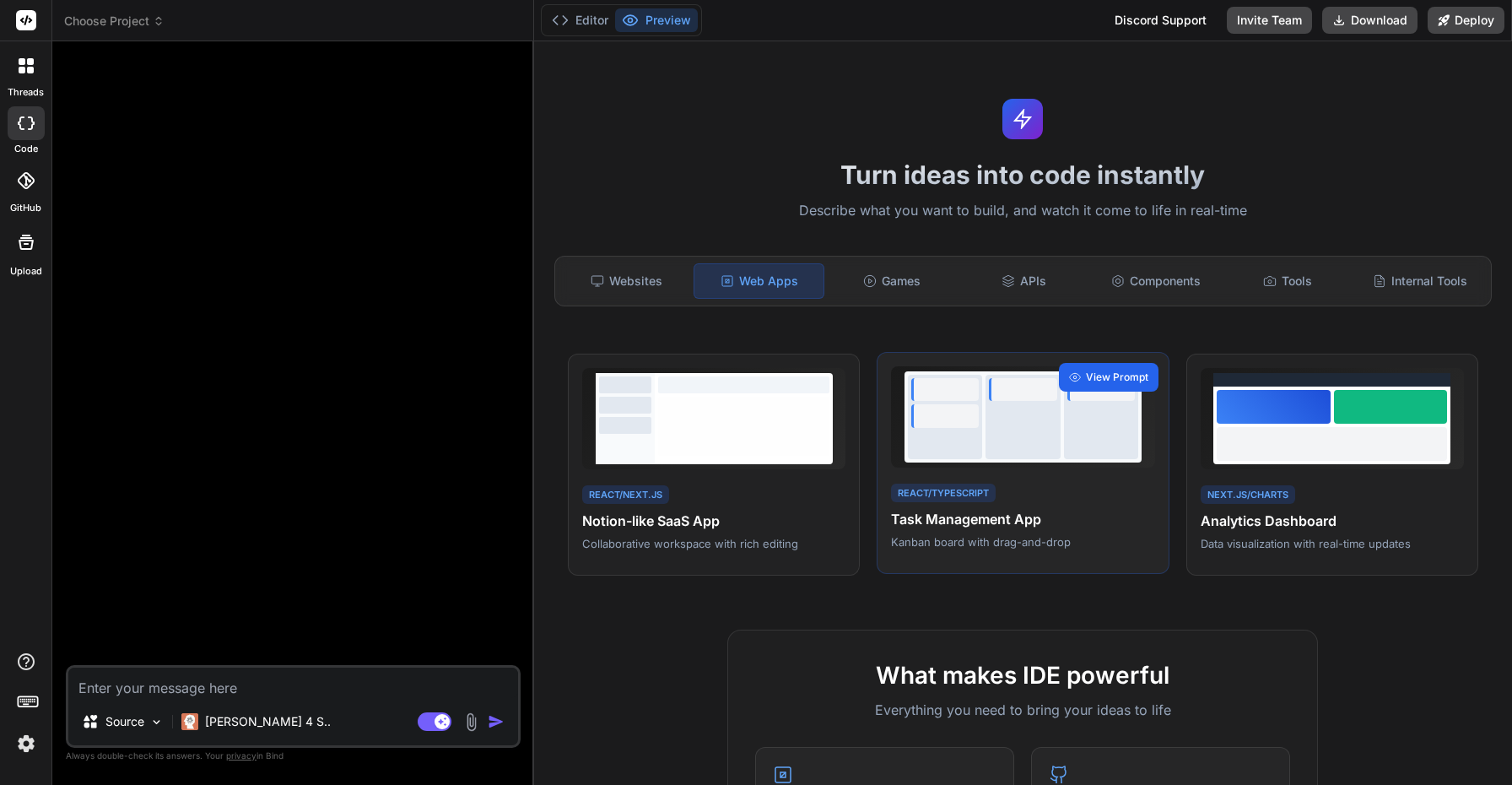
click at [1107, 373] on span "View Prompt" at bounding box center [1116, 377] width 62 height 15
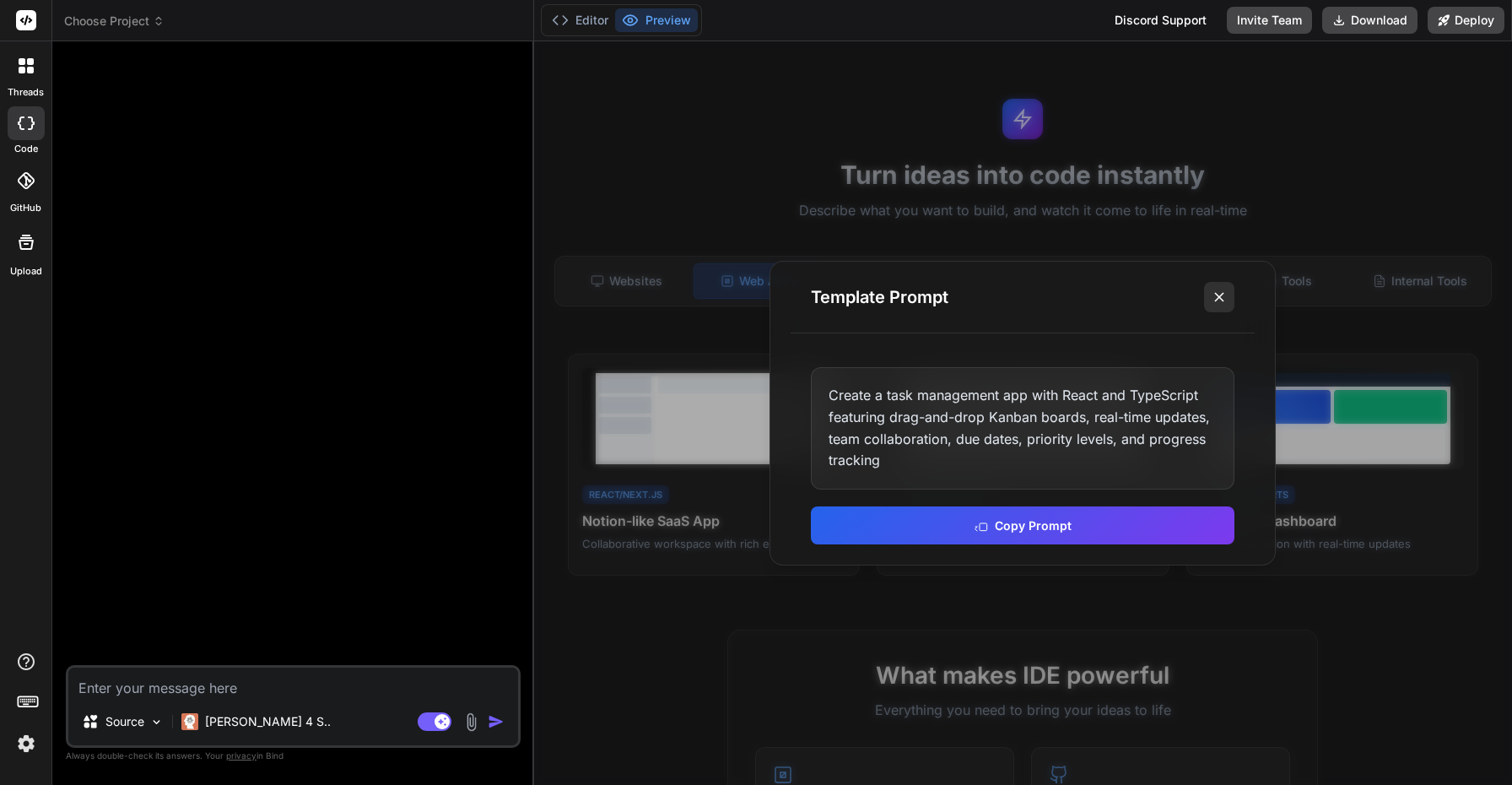
click at [1217, 298] on line at bounding box center [1219, 297] width 9 height 9
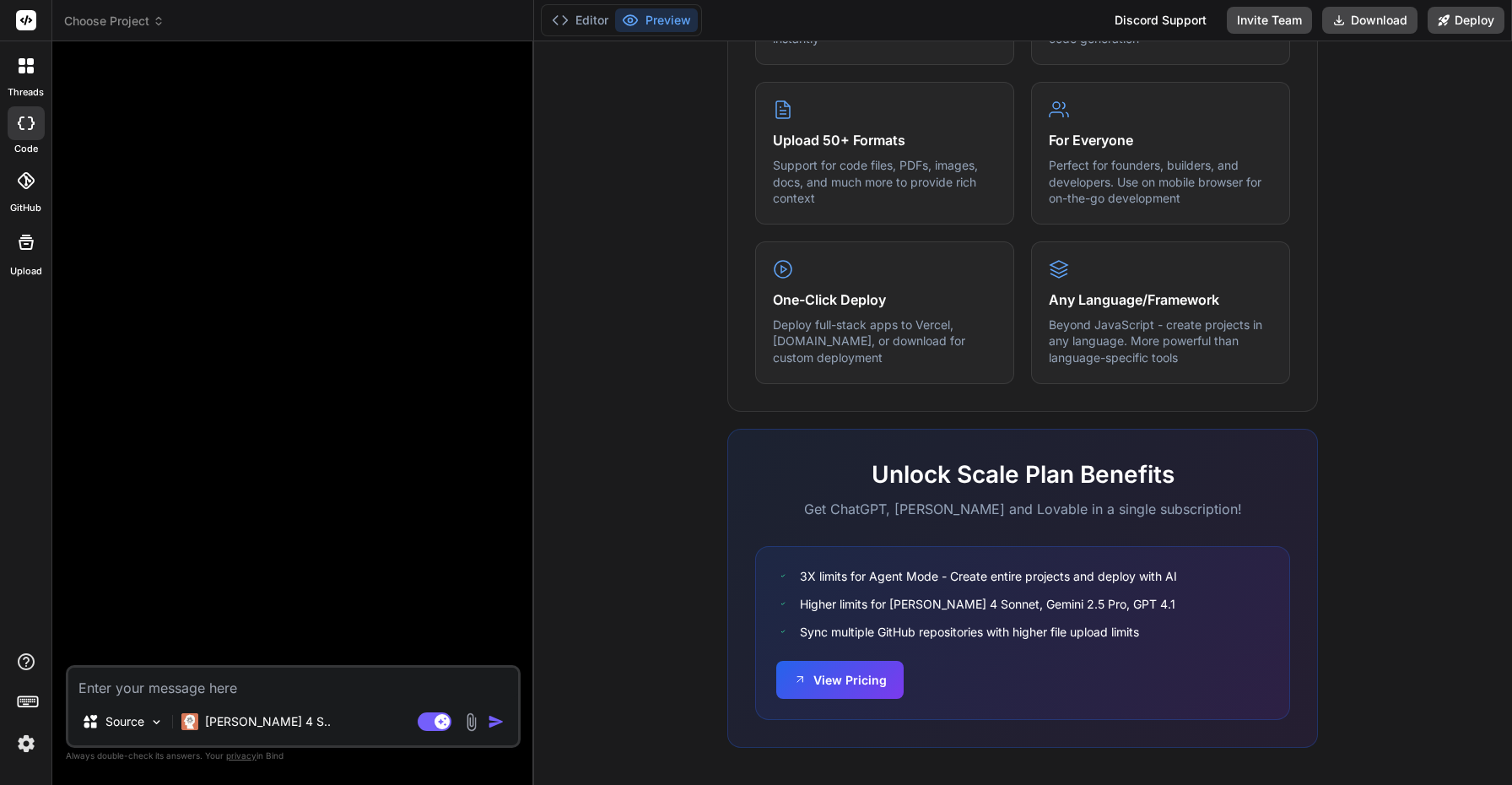
scroll to position [830, 0]
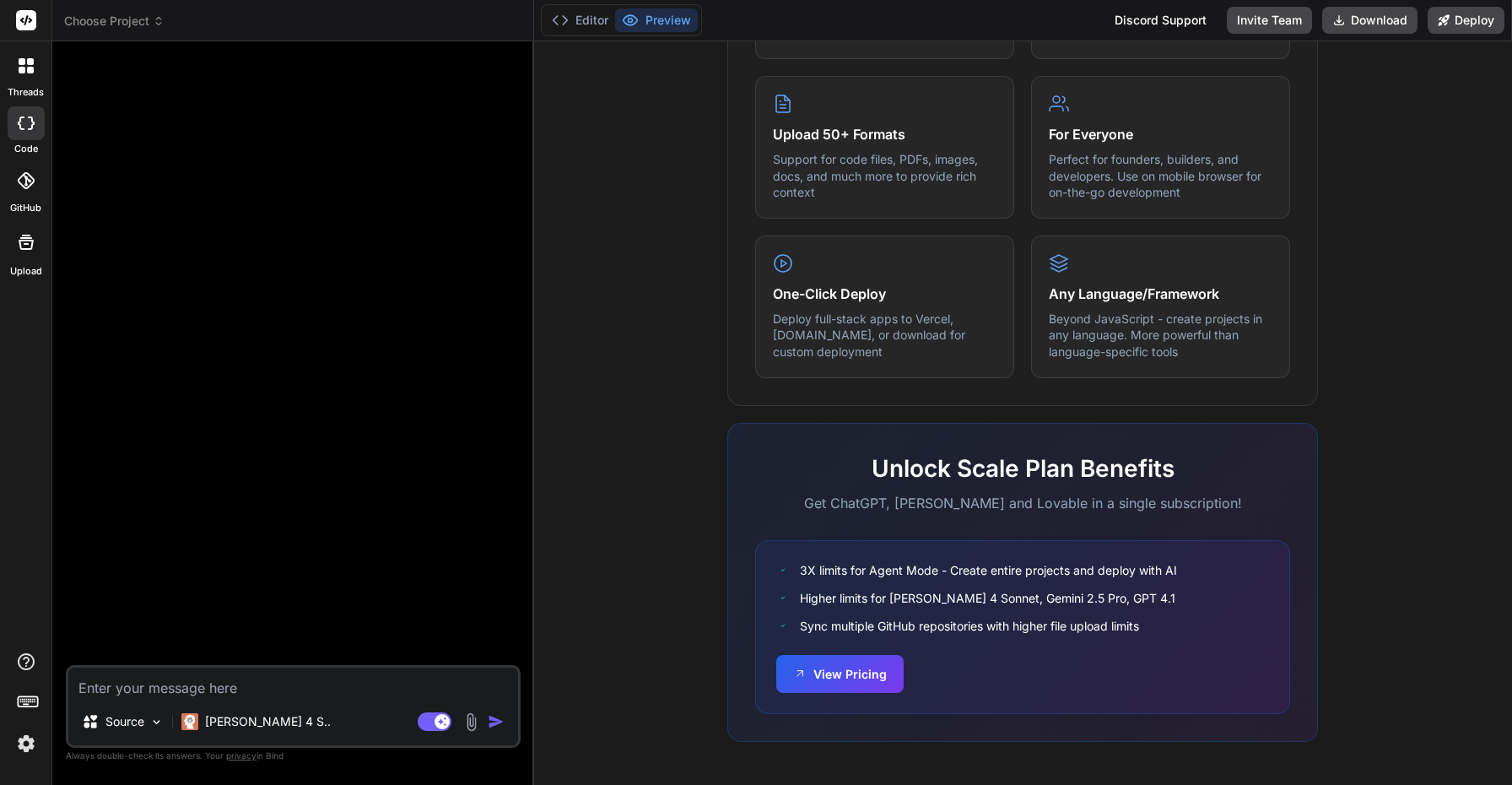
click at [427, 375] on div at bounding box center [295, 360] width 451 height 611
click at [261, 686] on textarea at bounding box center [293, 683] width 450 height 31
click at [261, 718] on p "Claude 4 S.." at bounding box center [268, 722] width 126 height 17
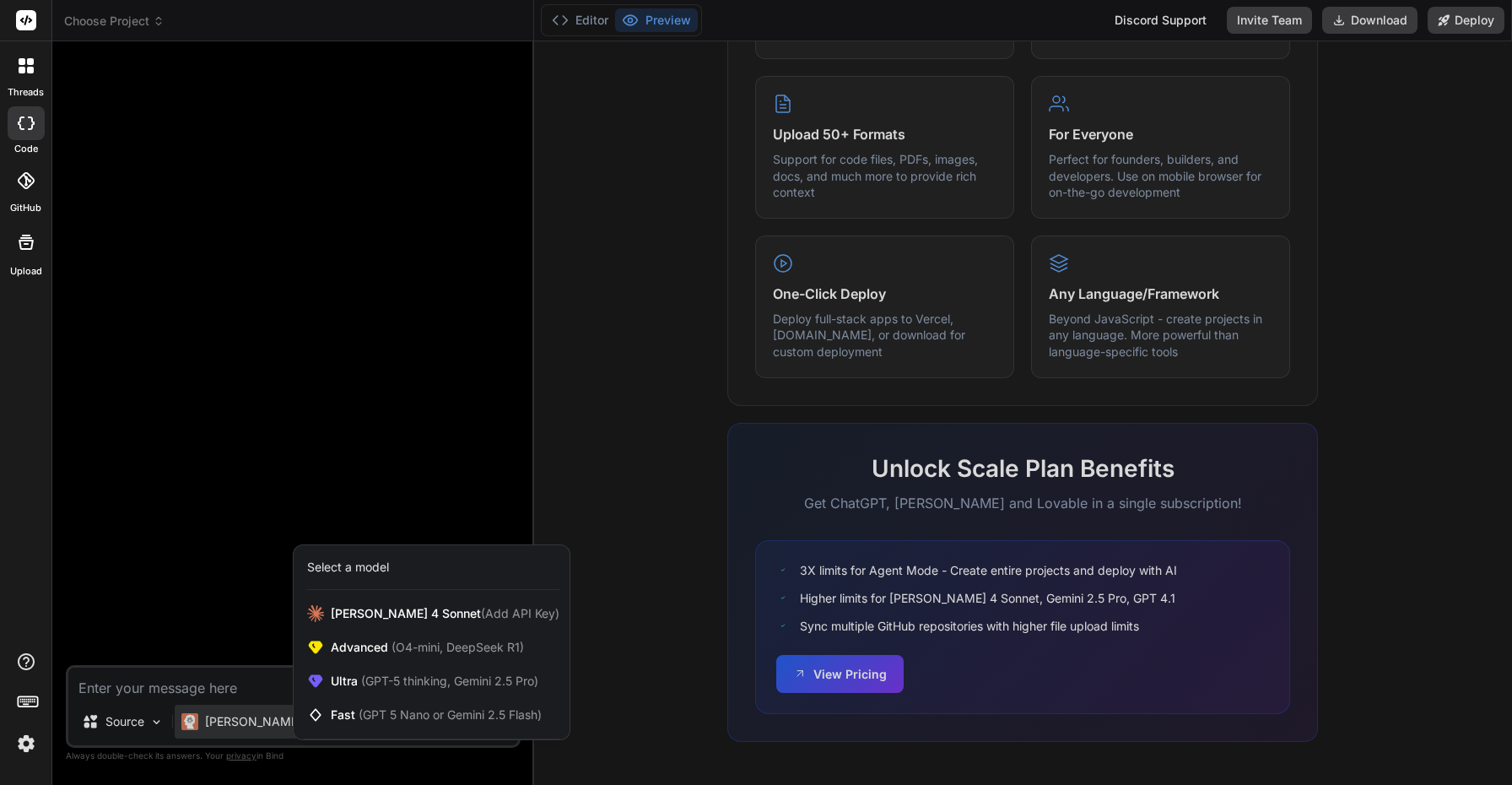
click at [413, 424] on div at bounding box center [756, 392] width 1512 height 785
type textarea "x"
